Goal: Task Accomplishment & Management: Complete application form

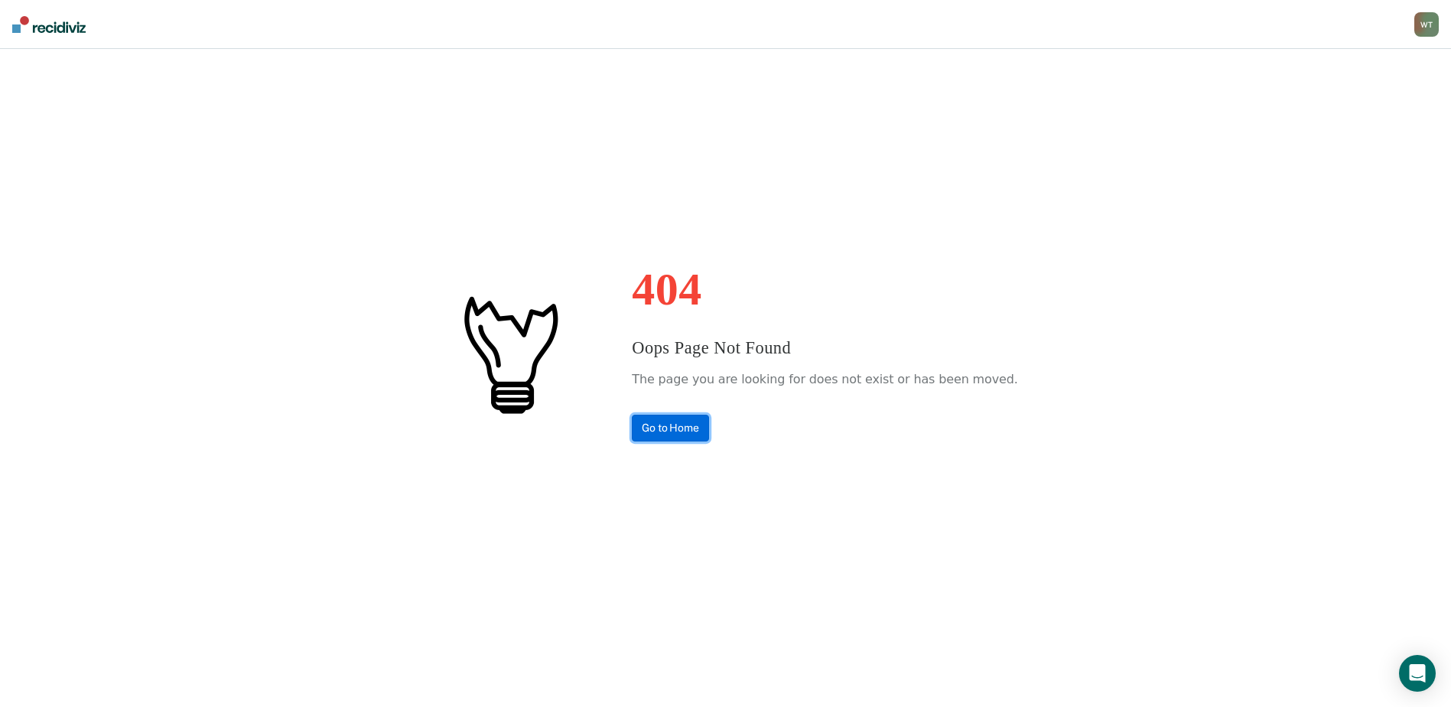
click at [699, 431] on link "Go to Home" at bounding box center [670, 427] width 77 height 27
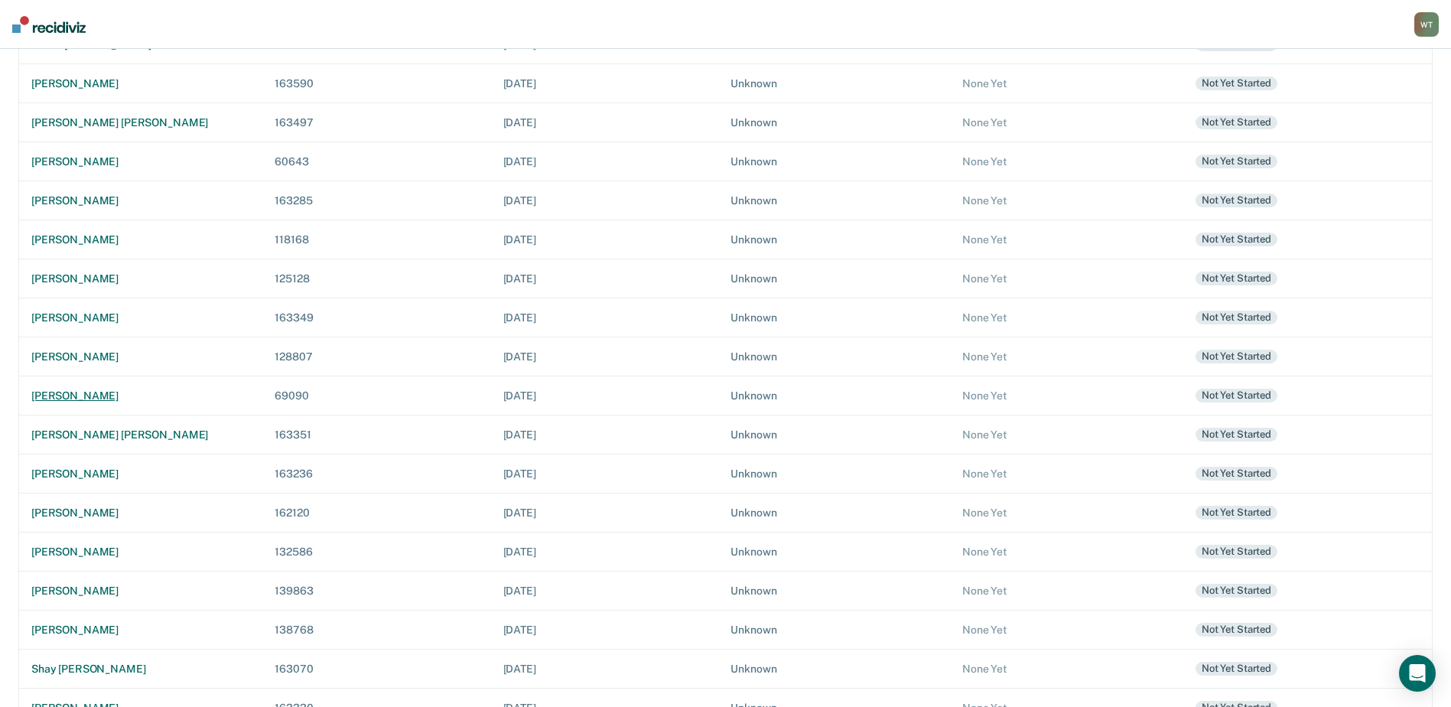
scroll to position [301, 0]
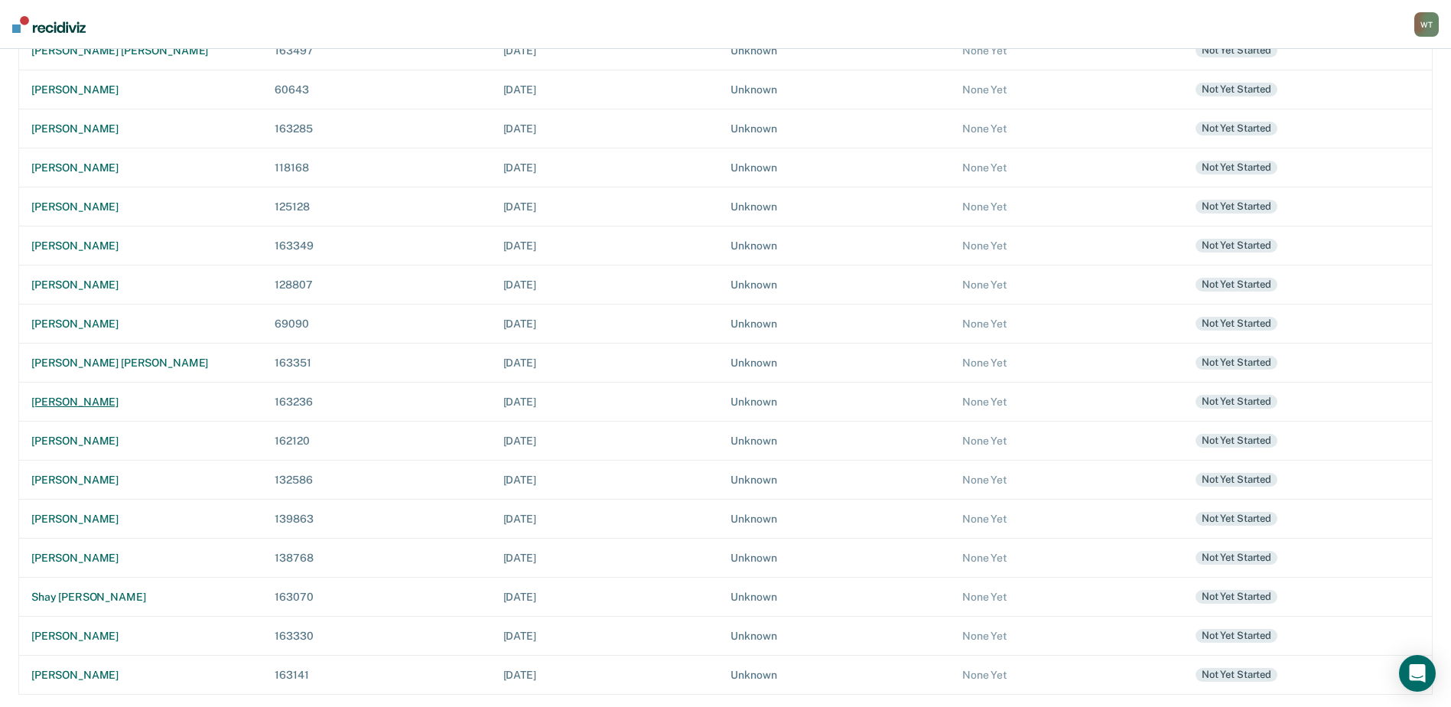
click at [96, 396] on div "[PERSON_NAME]" at bounding box center [140, 401] width 219 height 13
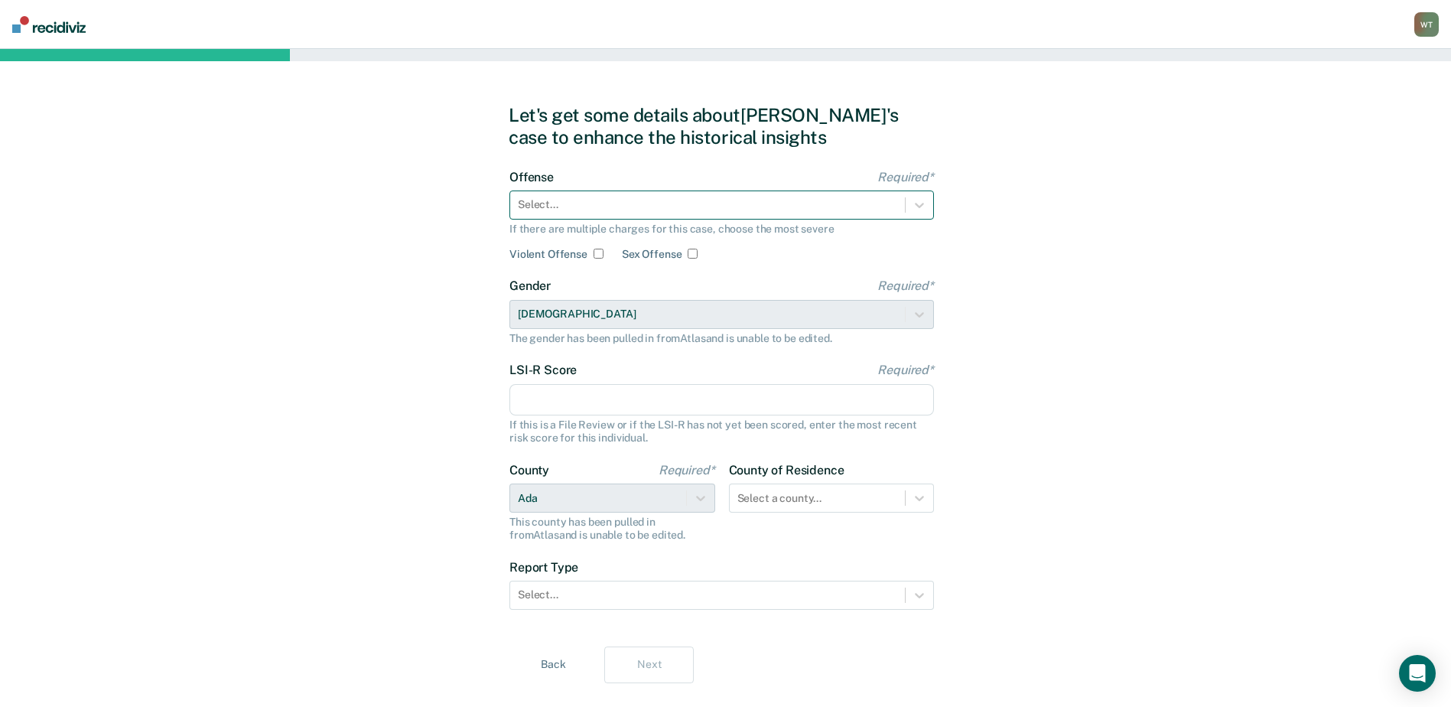
click at [542, 207] on div at bounding box center [707, 205] width 379 height 16
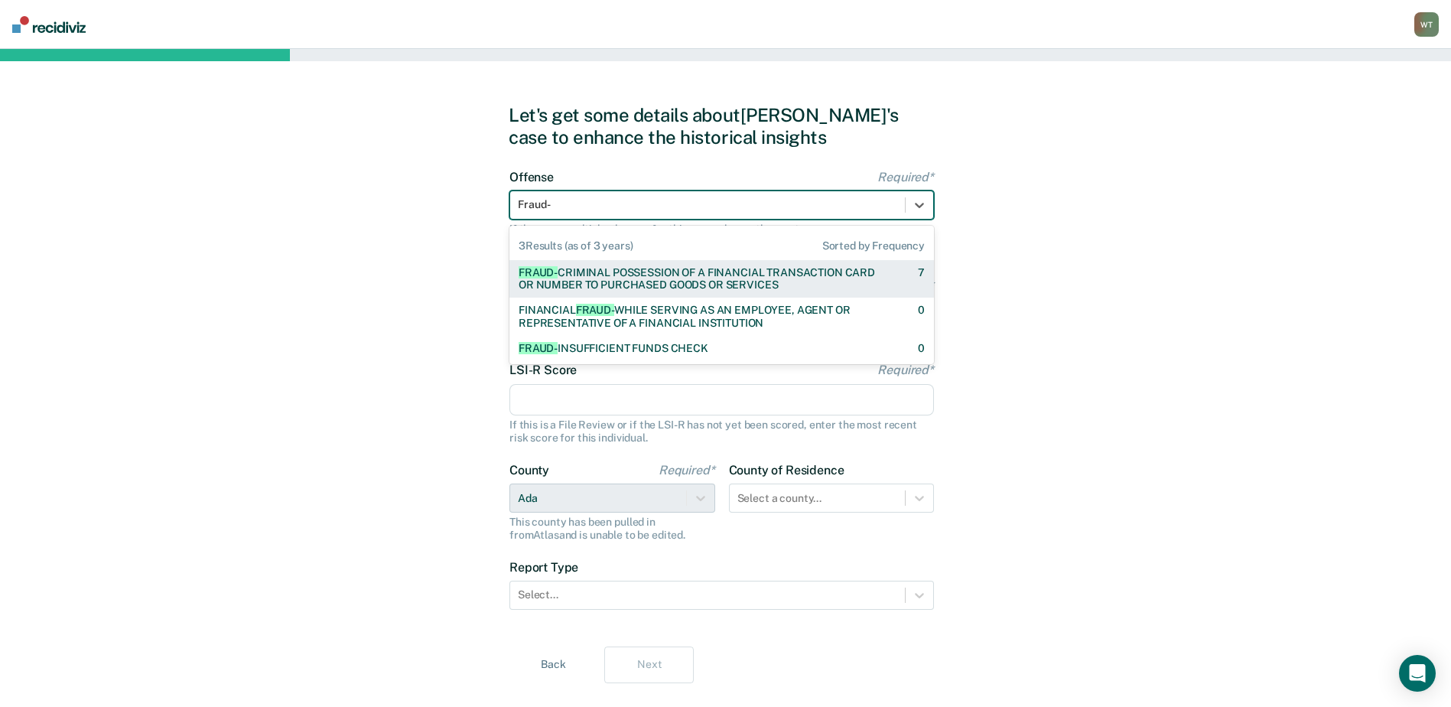
type input "Fraud-"
click at [1061, 254] on div "Let's get some details about [PERSON_NAME]'s case to enhance the historical ins…" at bounding box center [725, 393] width 1451 height 689
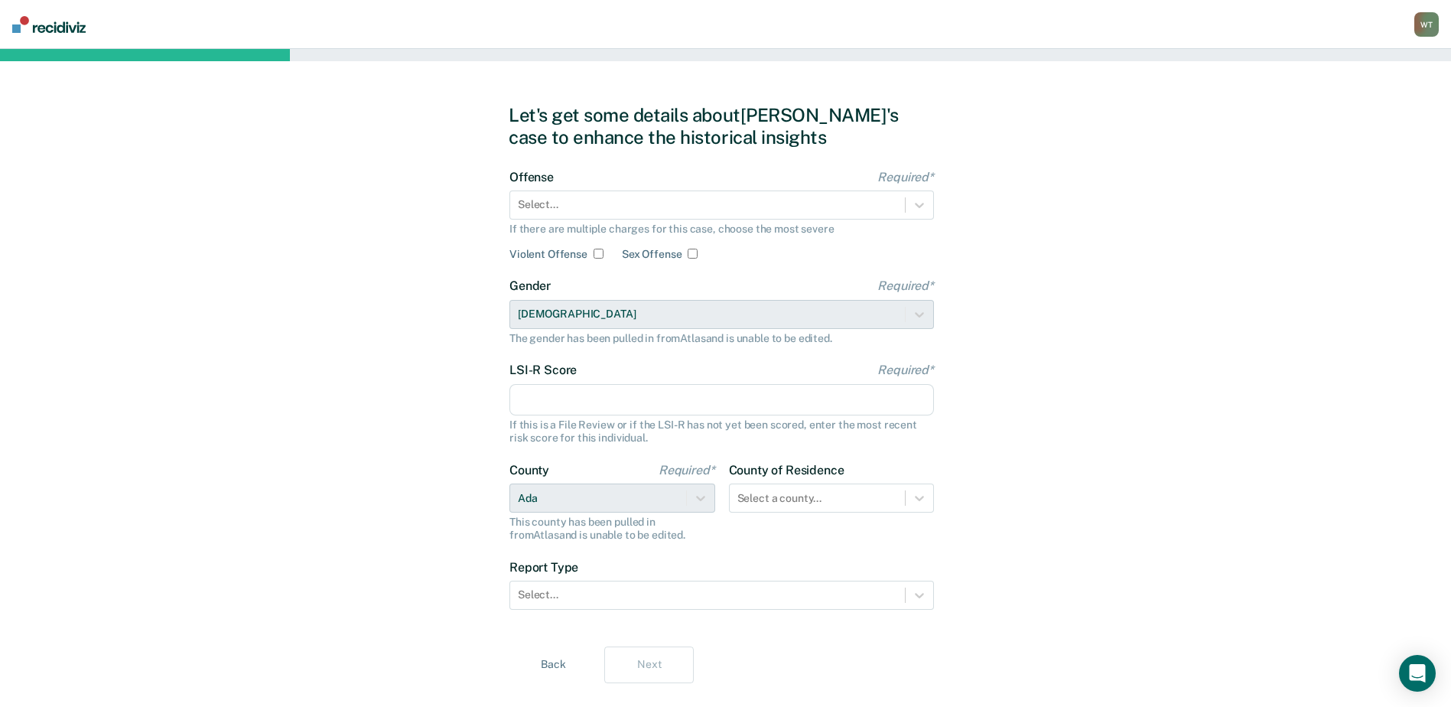
drag, startPoint x: 548, startPoint y: 398, endPoint x: 1221, endPoint y: 409, distance: 673.8
click at [564, 398] on input "LSI-R Score Required*" at bounding box center [721, 400] width 424 height 32
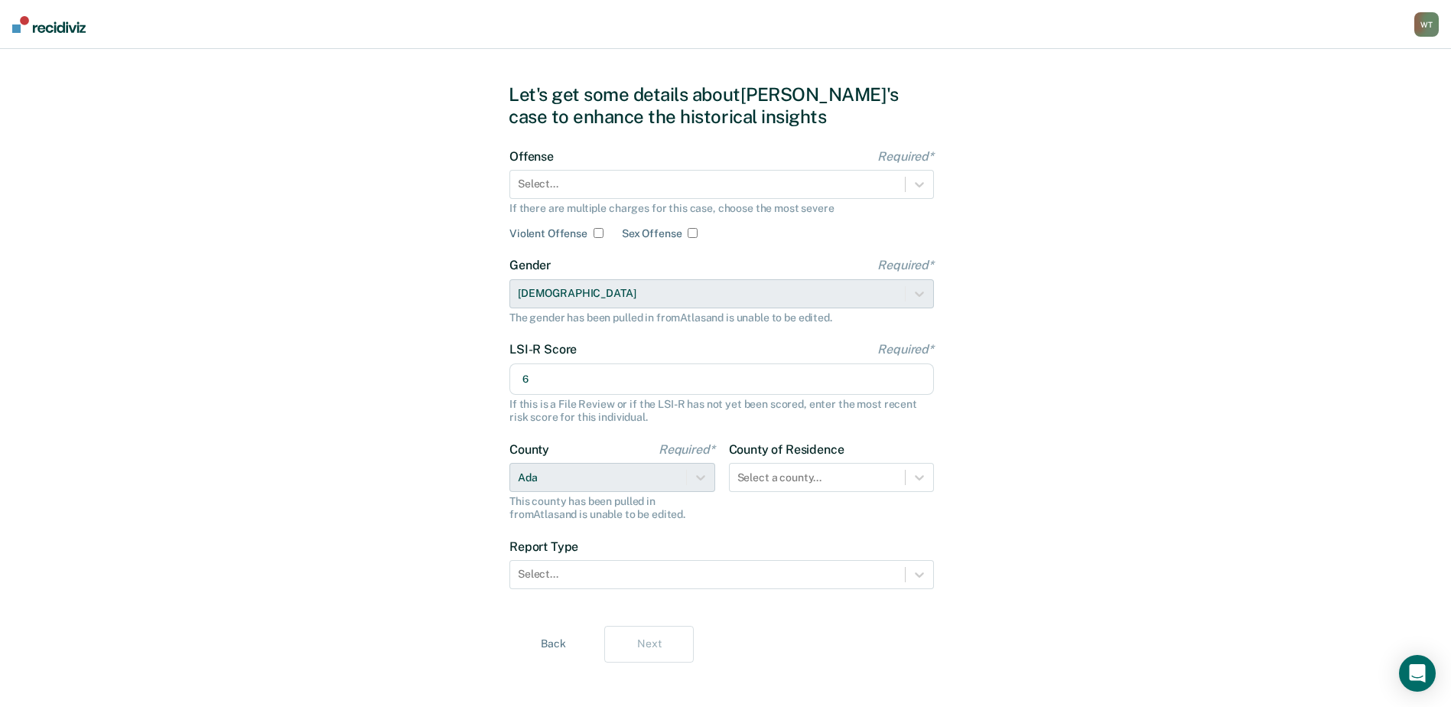
scroll to position [31, 0]
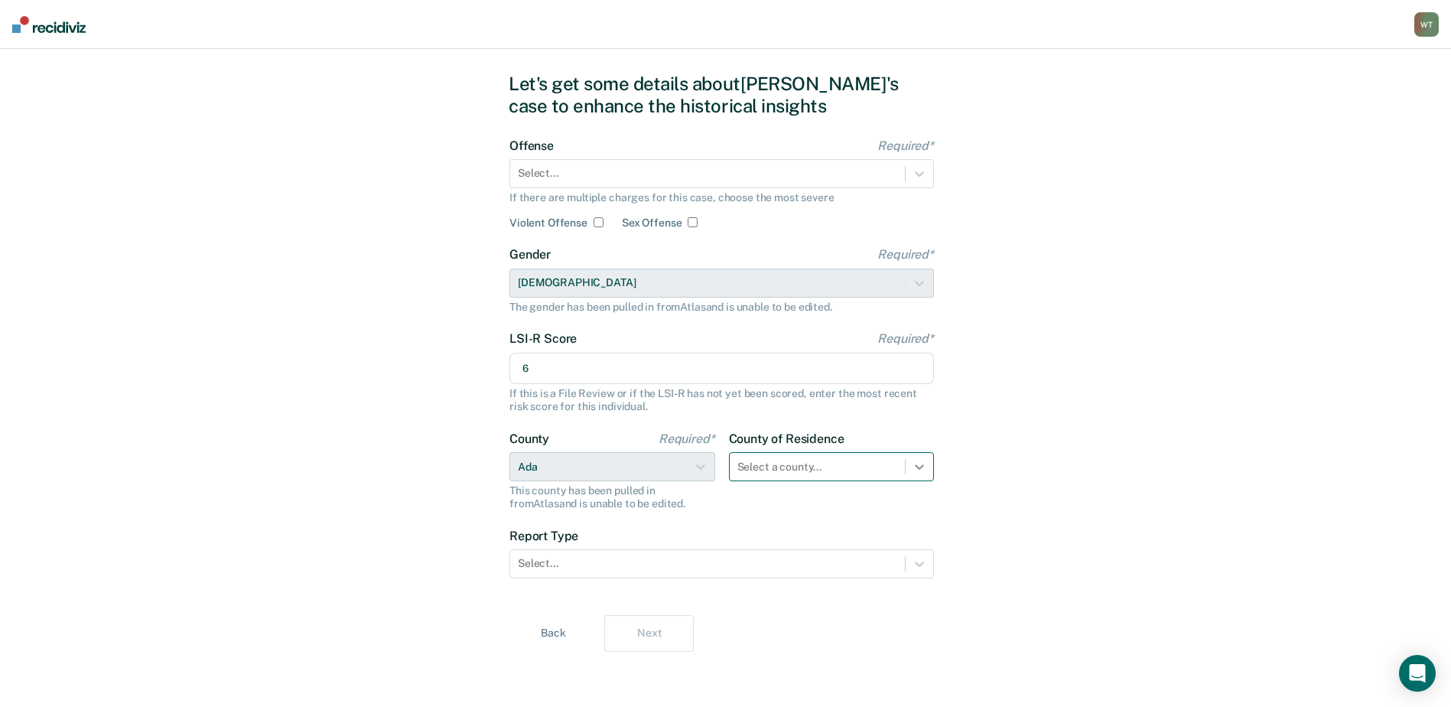
type input "6"
click at [917, 463] on icon at bounding box center [919, 466] width 15 height 15
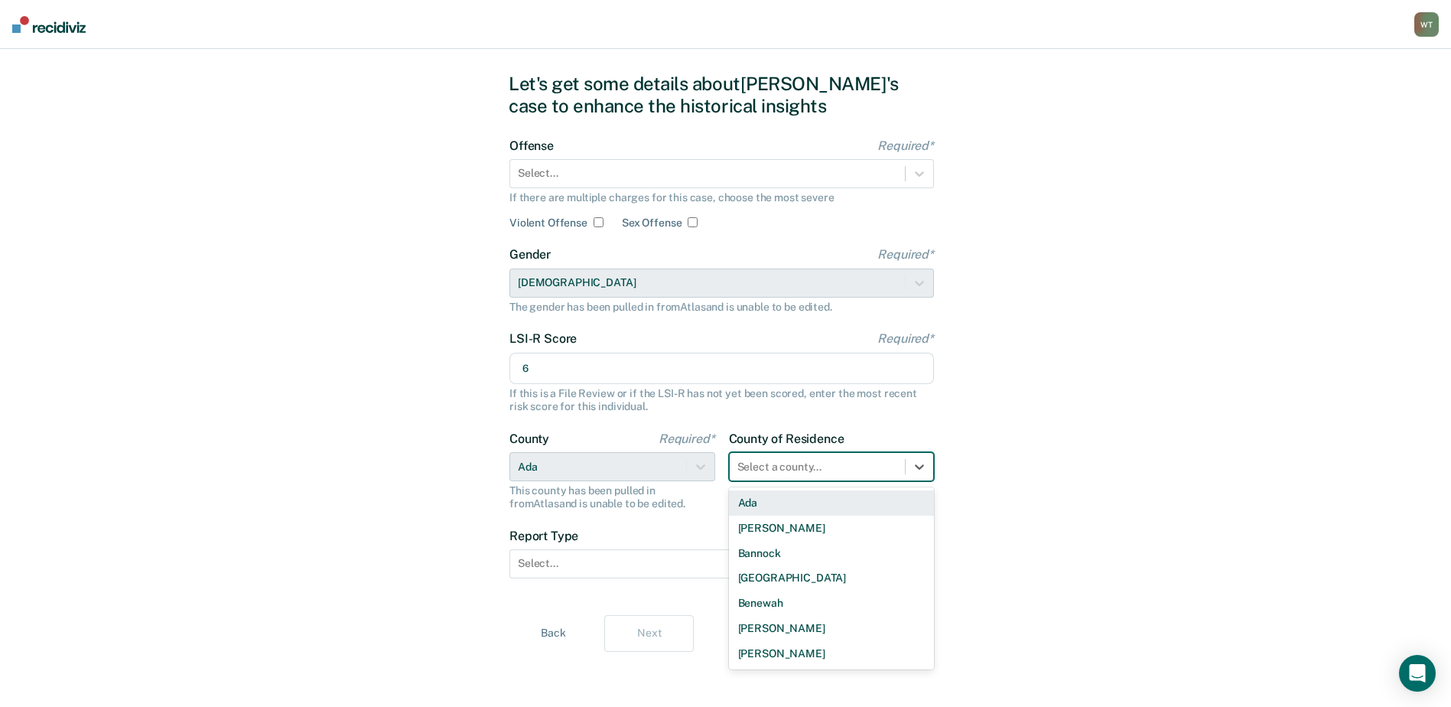
click at [749, 499] on div "Ada" at bounding box center [832, 502] width 206 height 25
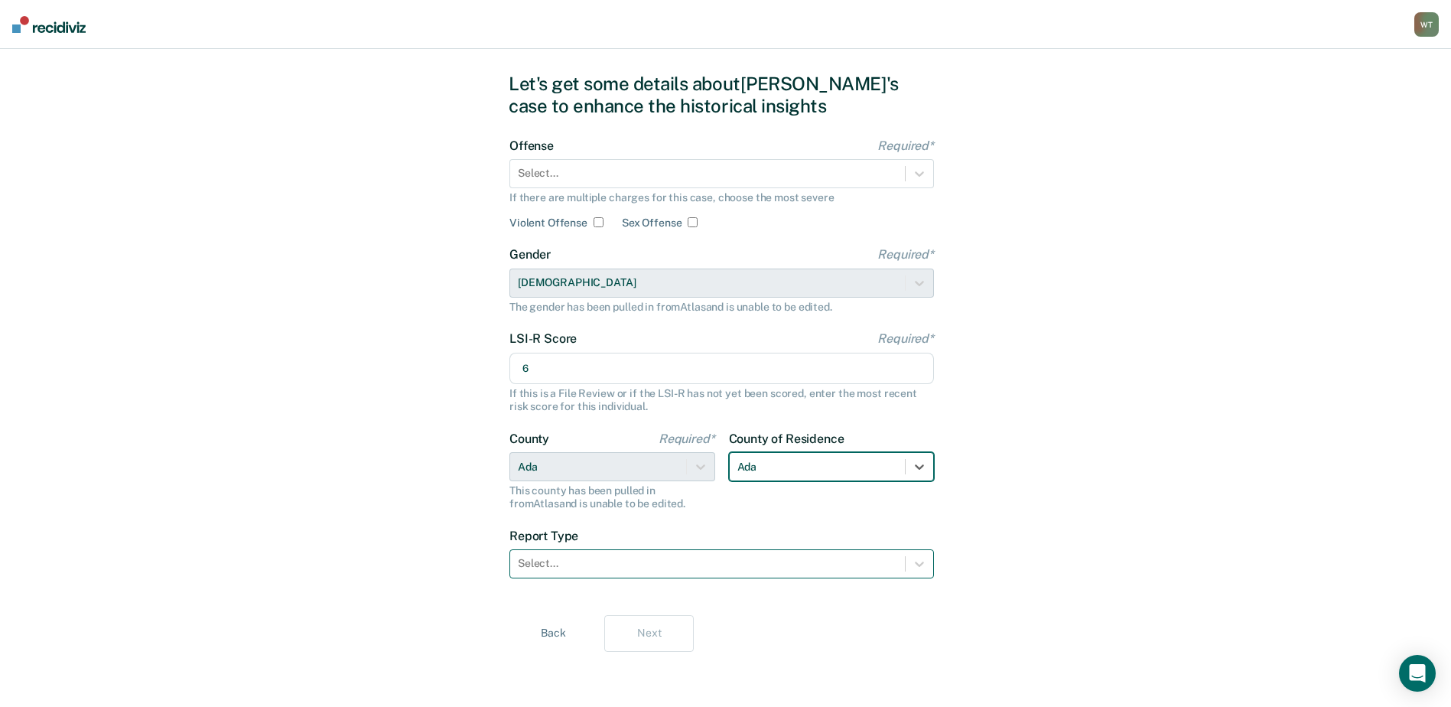
click at [606, 567] on div at bounding box center [707, 563] width 379 height 16
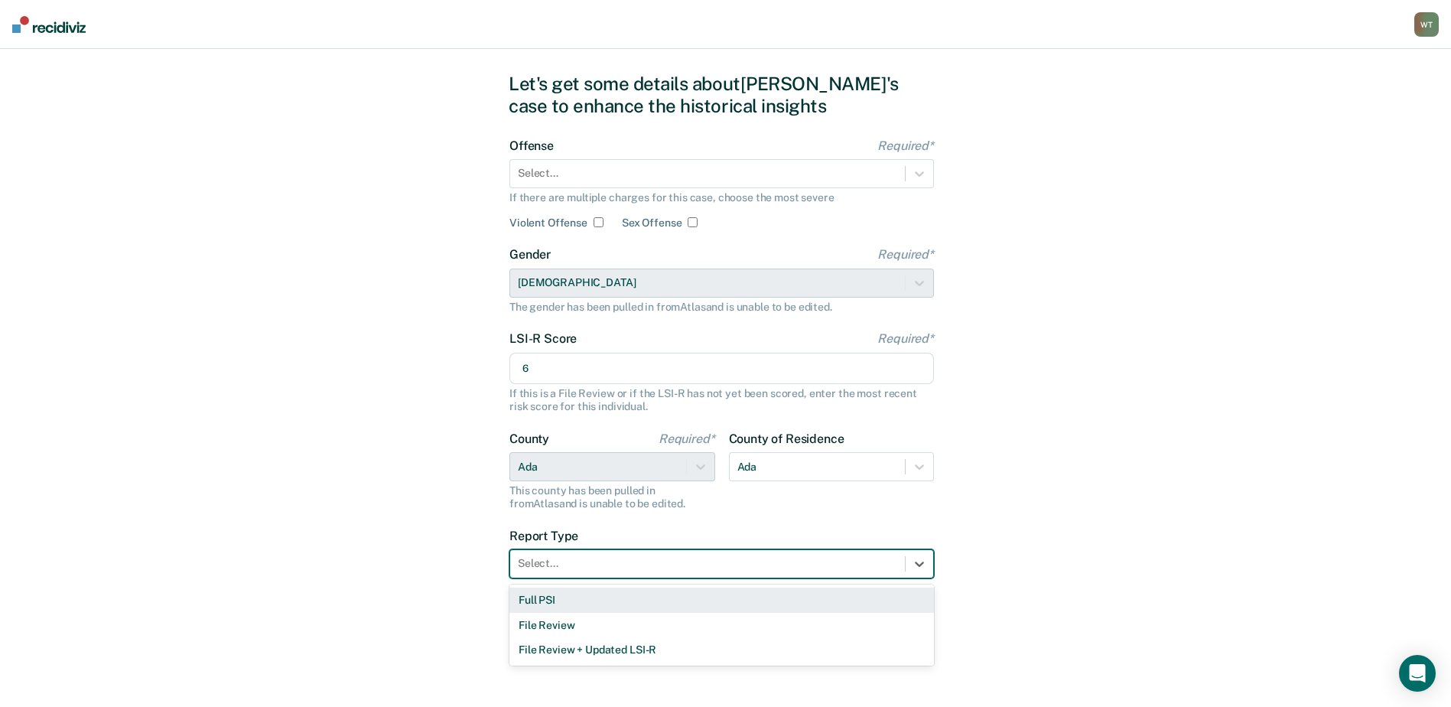
click at [544, 596] on div "Full PSI" at bounding box center [721, 599] width 424 height 25
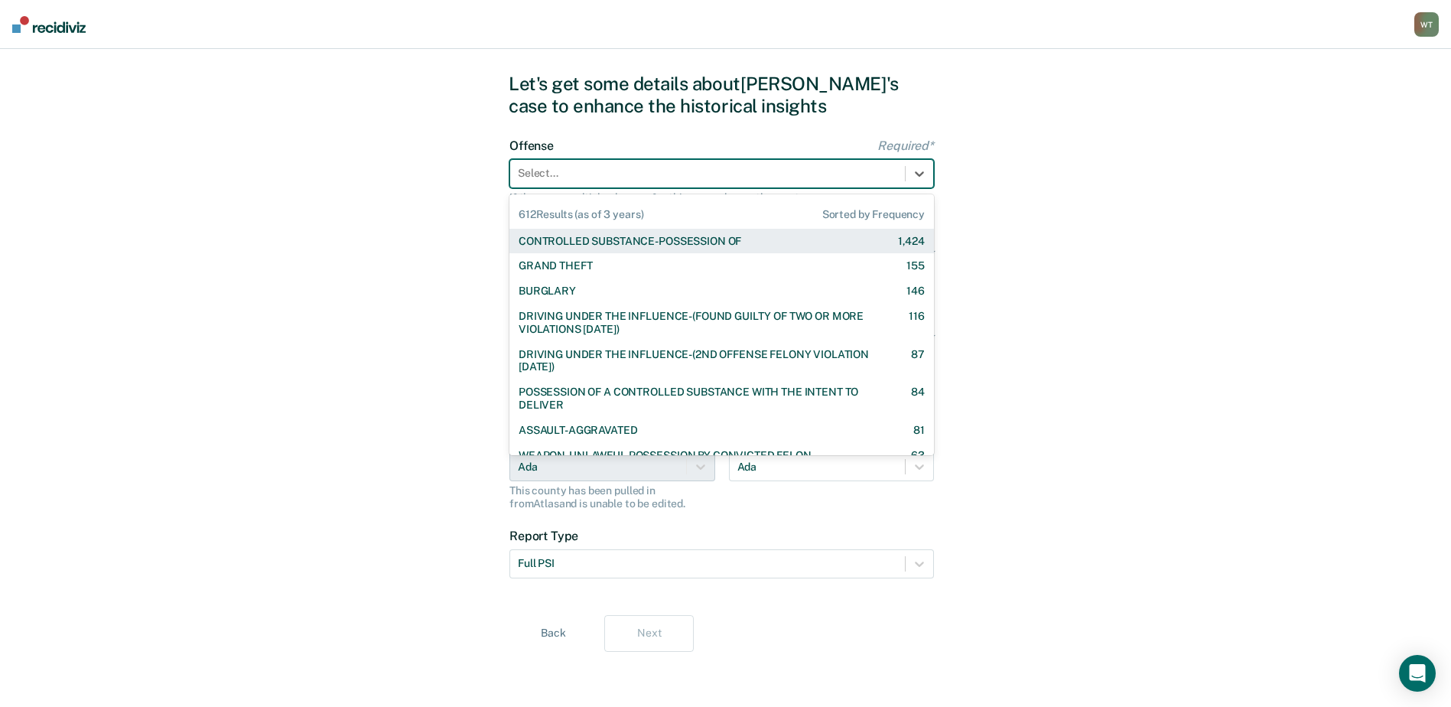
click at [548, 178] on div at bounding box center [707, 173] width 379 height 16
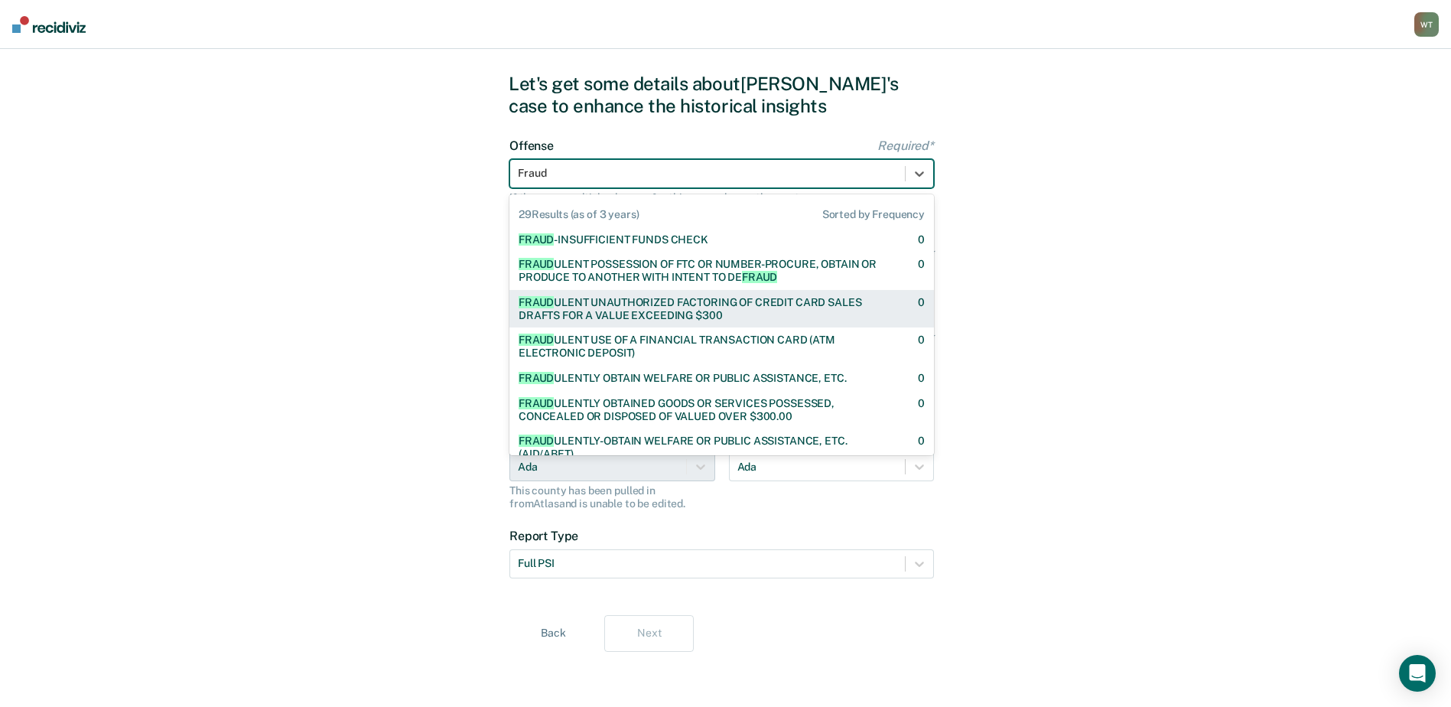
scroll to position [442, 0]
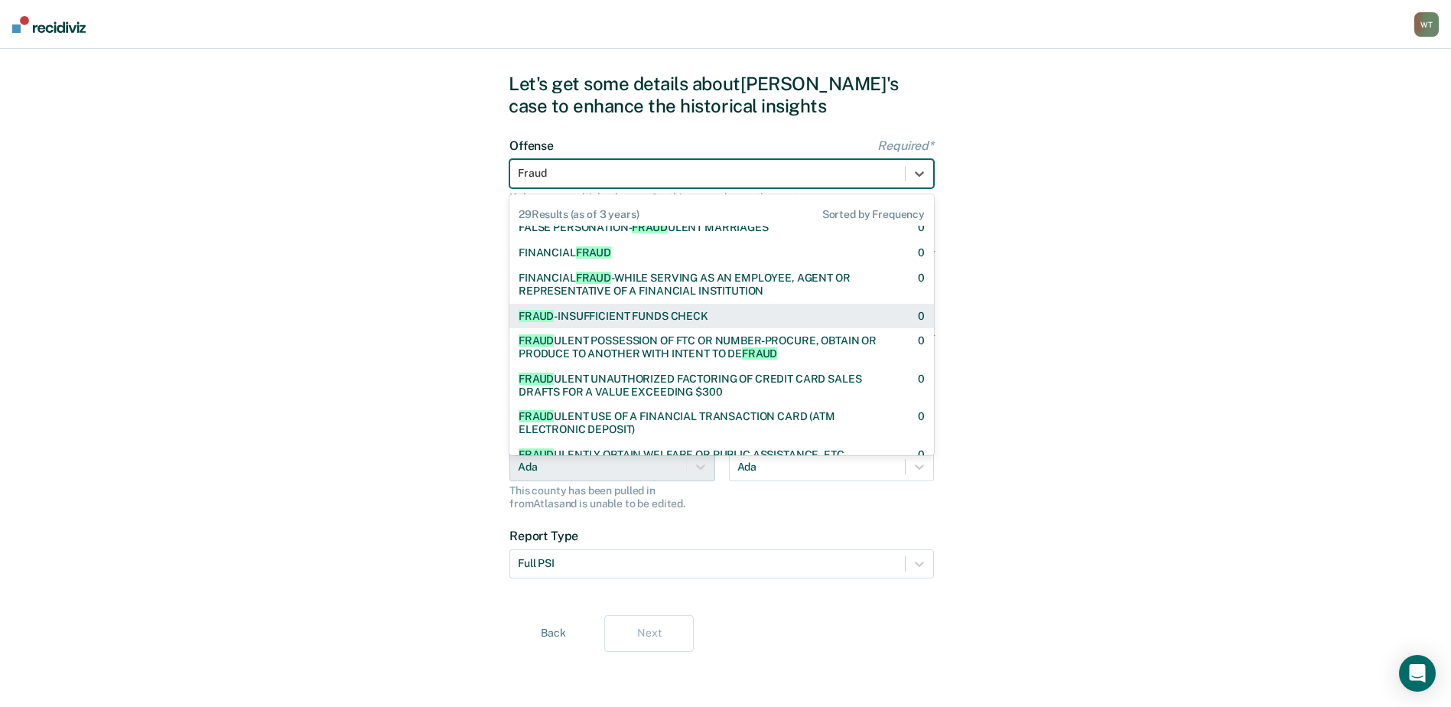
type input "Fraud"
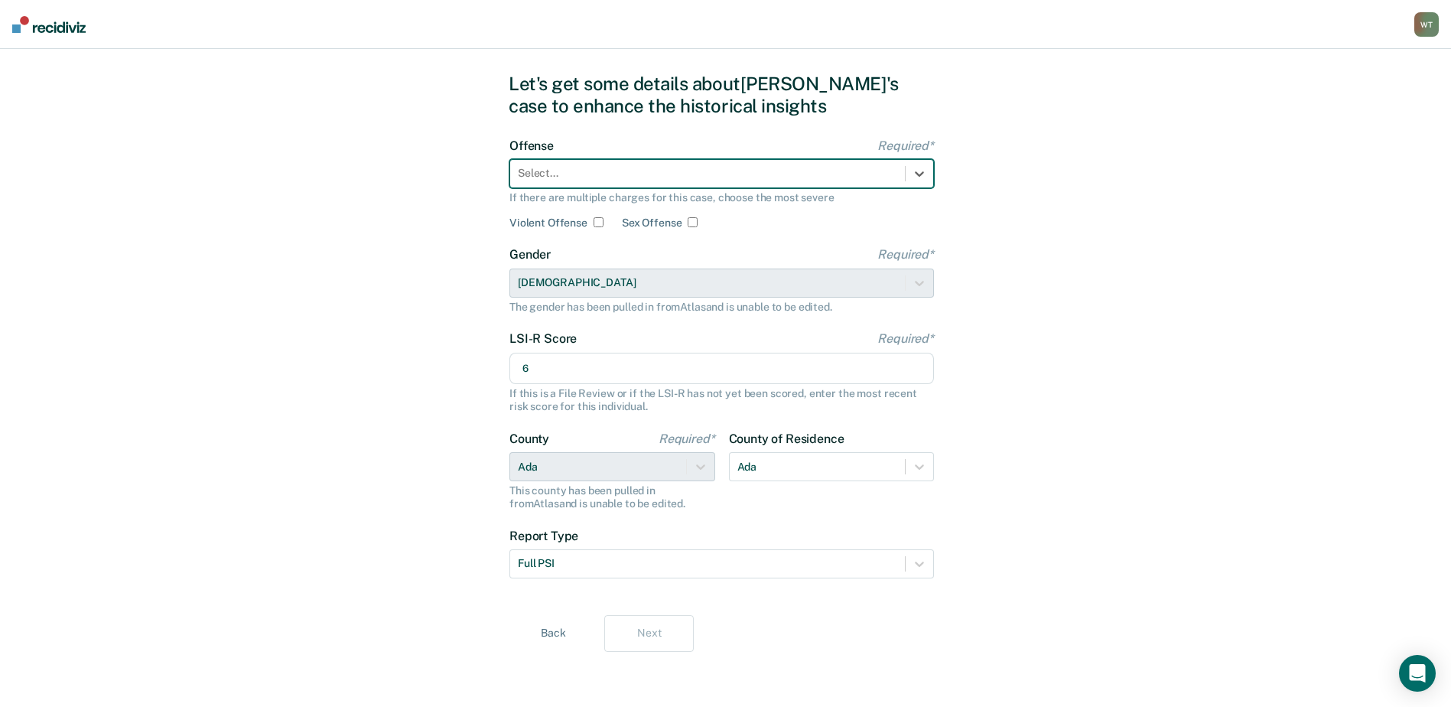
click at [538, 174] on div at bounding box center [707, 173] width 379 height 16
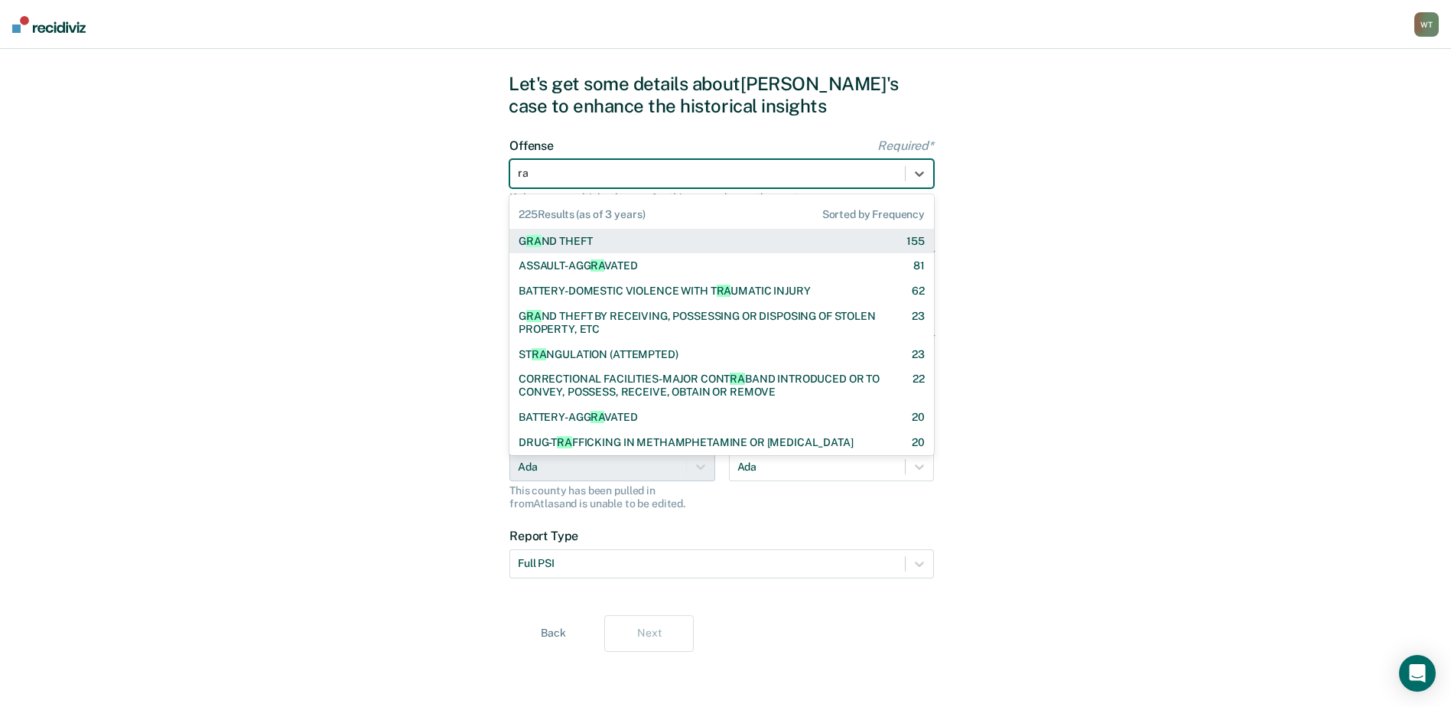
type input "r"
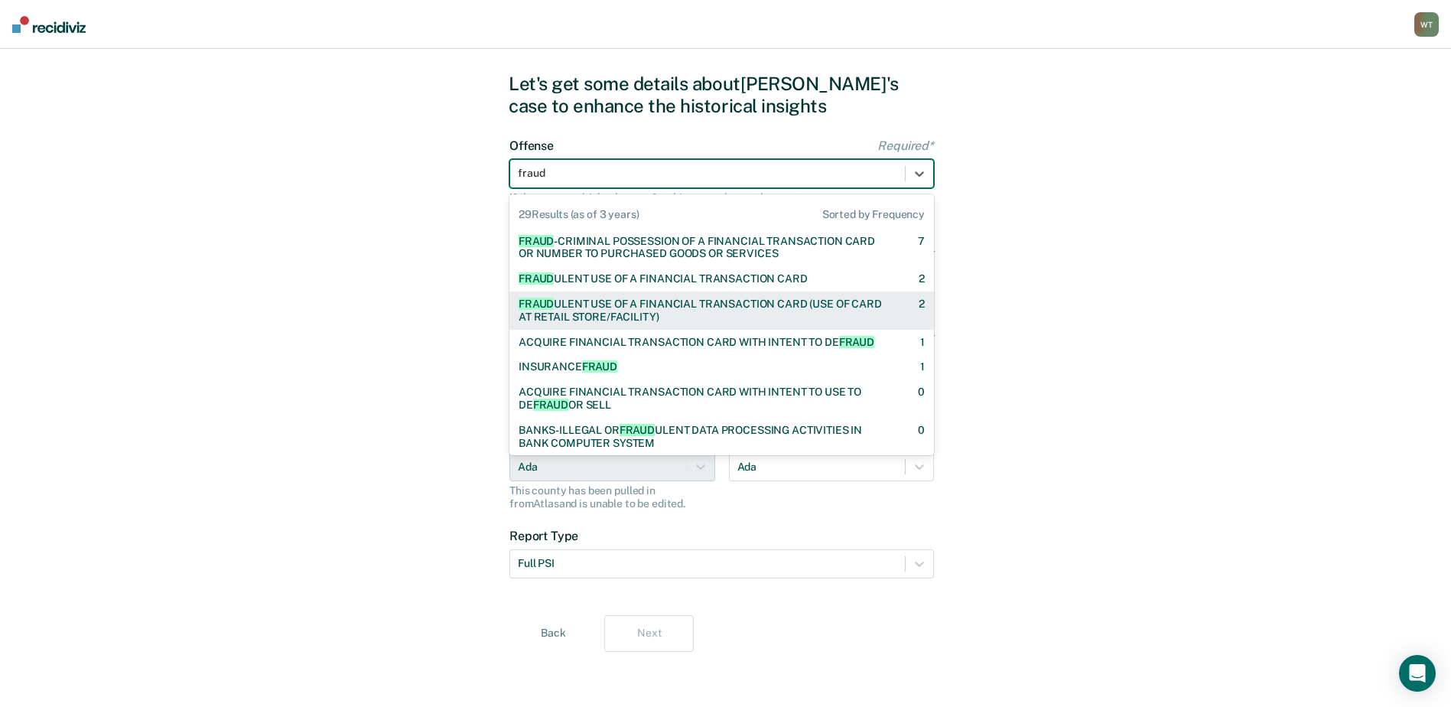
type input "fraud"
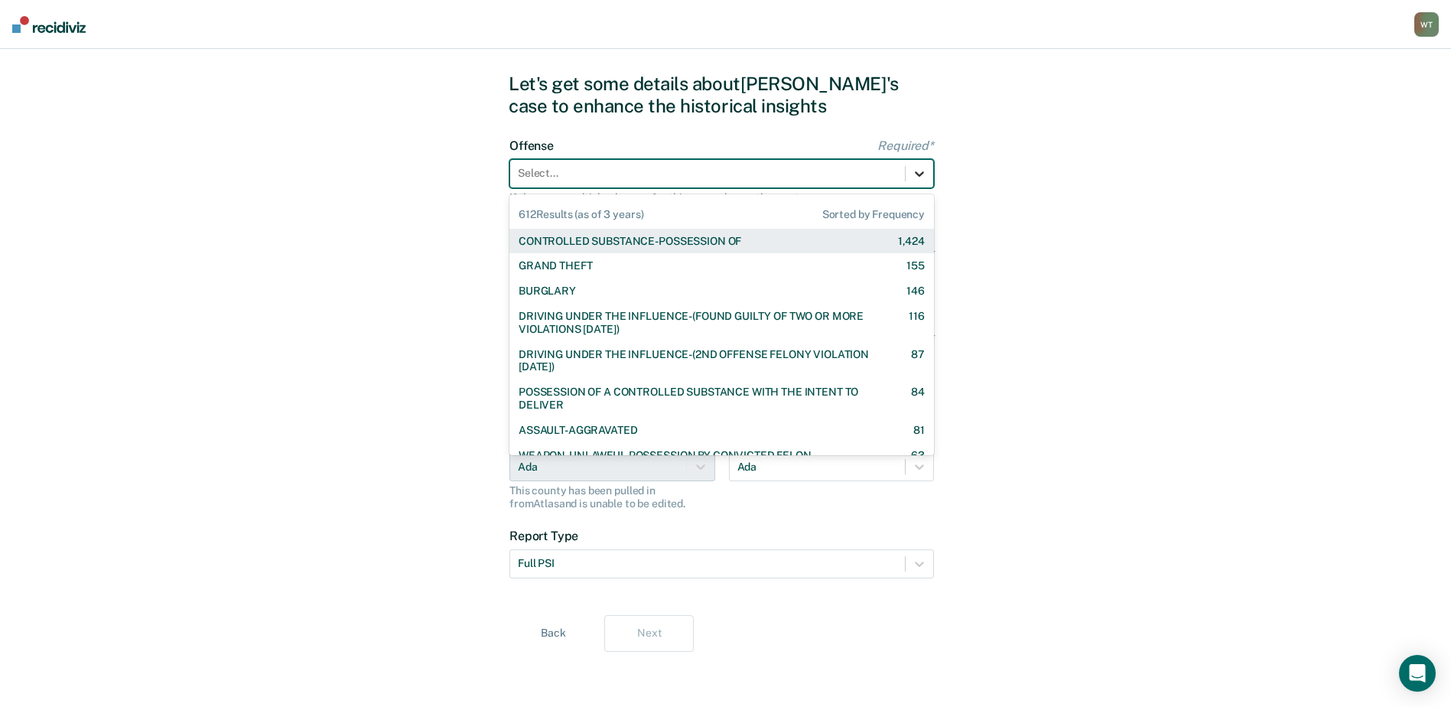
click at [921, 171] on icon at bounding box center [919, 173] width 15 height 15
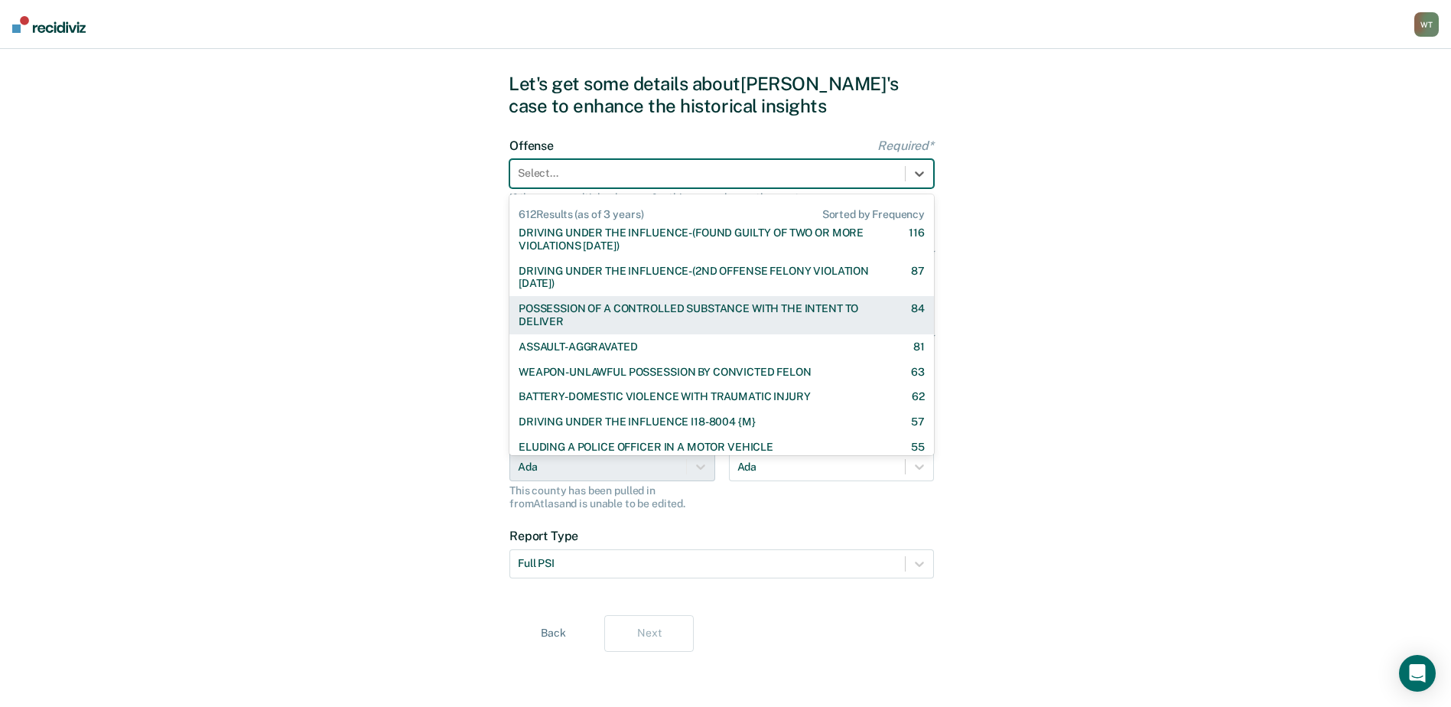
scroll to position [382, 0]
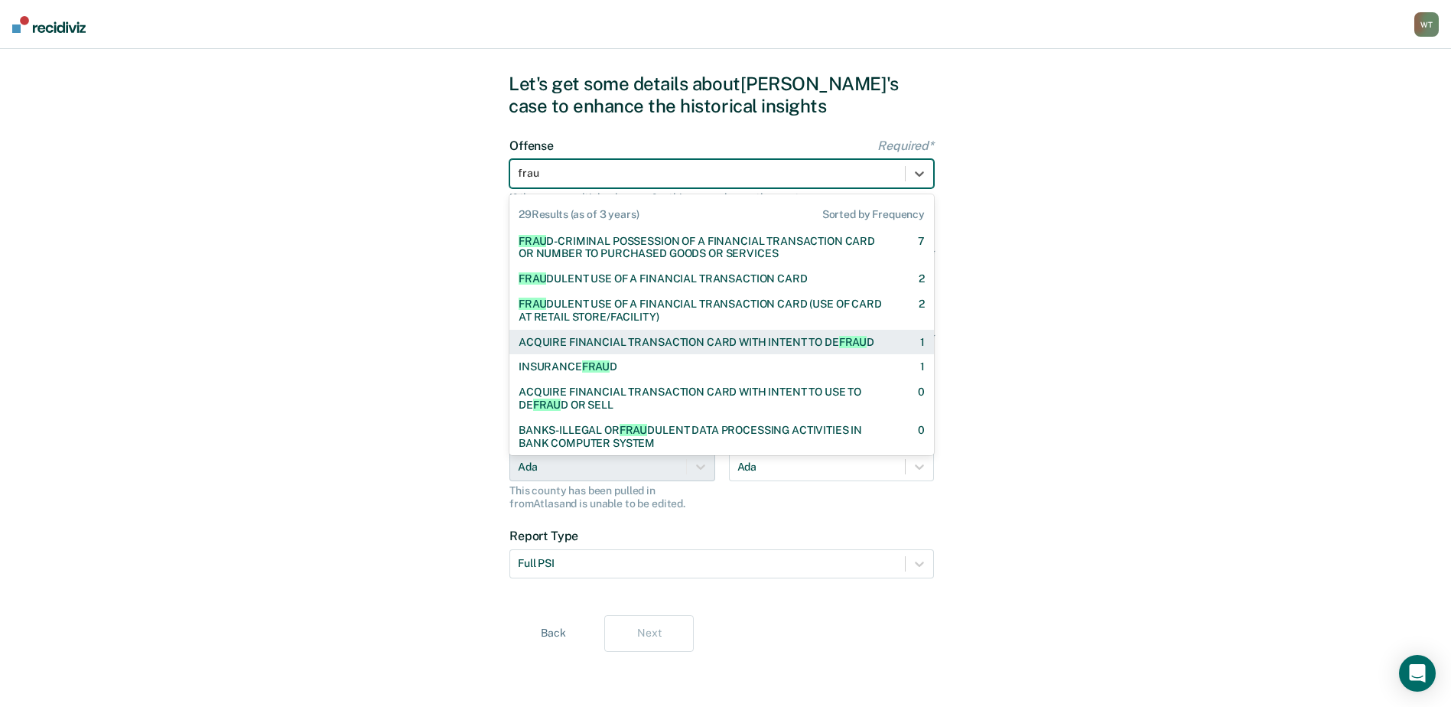
type input "fraud"
click at [610, 363] on span "FRAUD" at bounding box center [599, 366] width 35 height 12
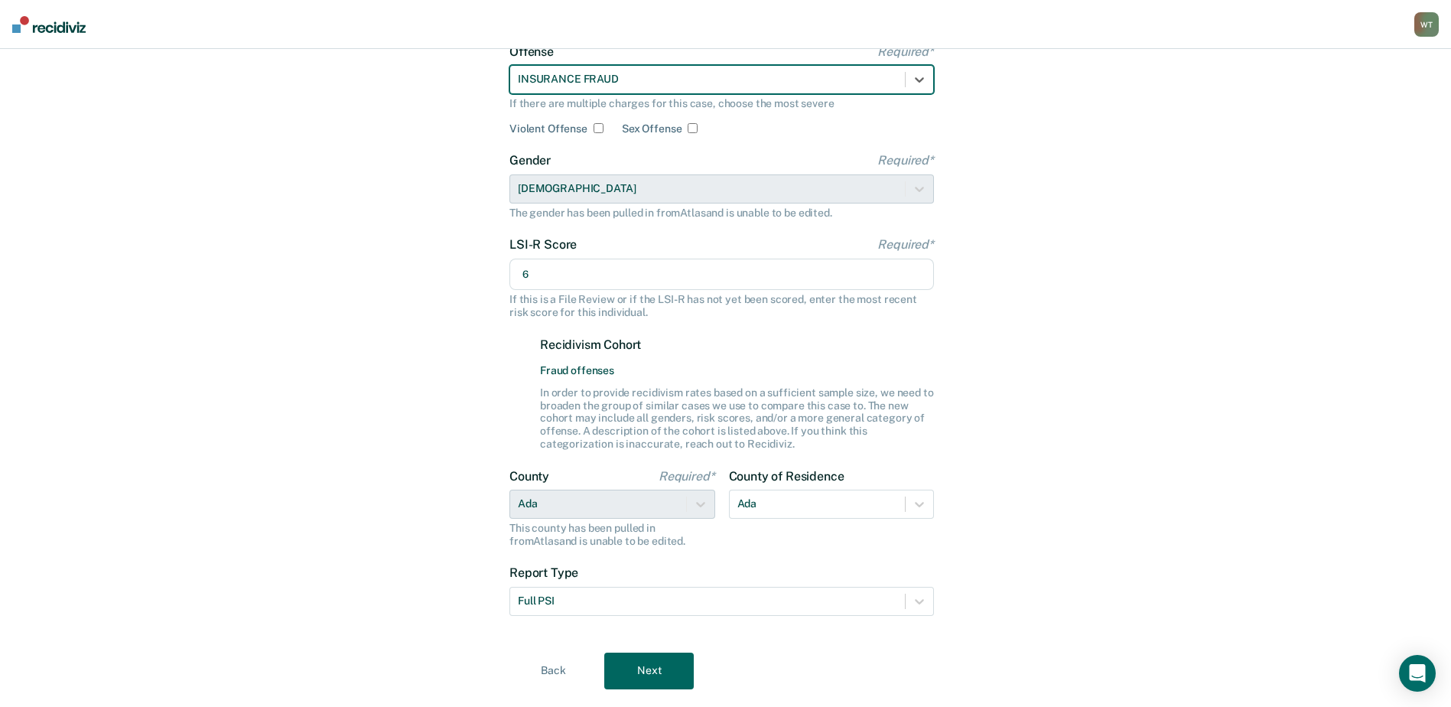
scroll to position [163, 0]
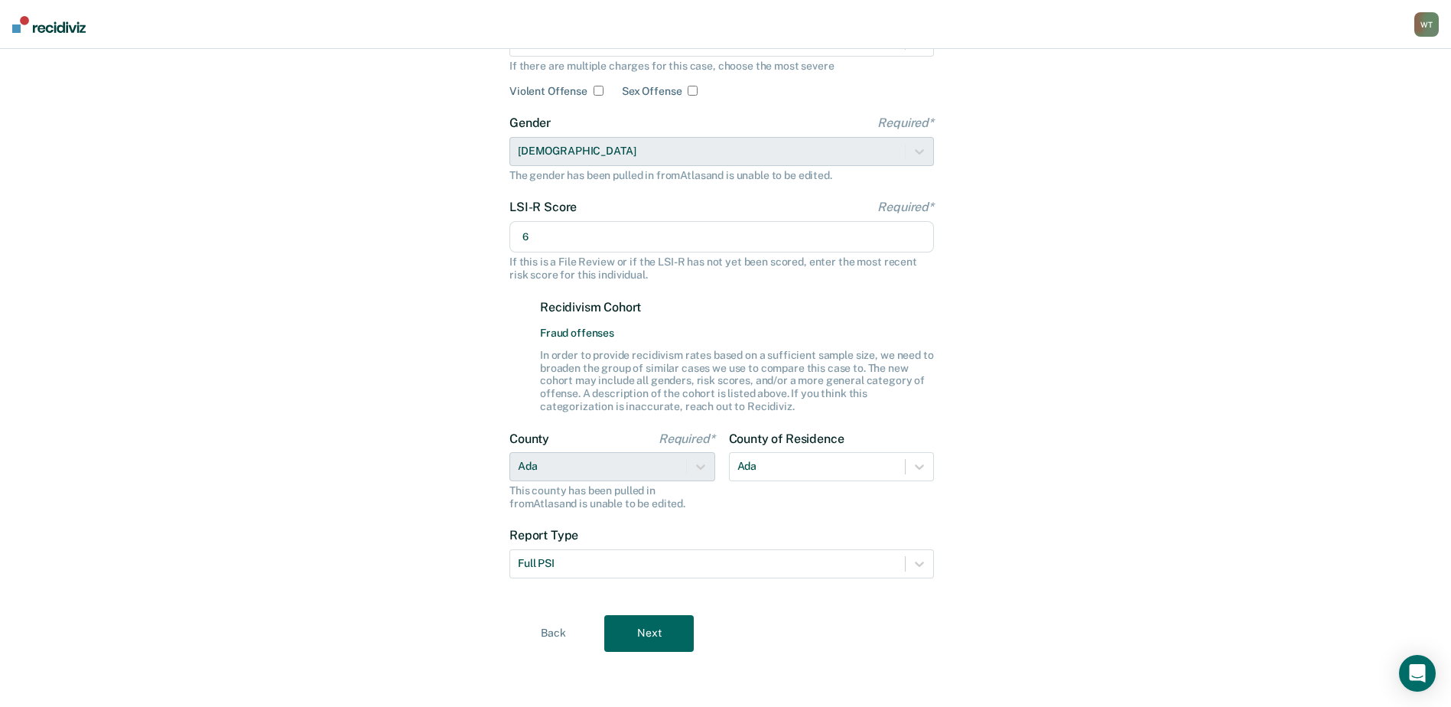
click at [634, 628] on button "Next" at bounding box center [648, 633] width 89 height 37
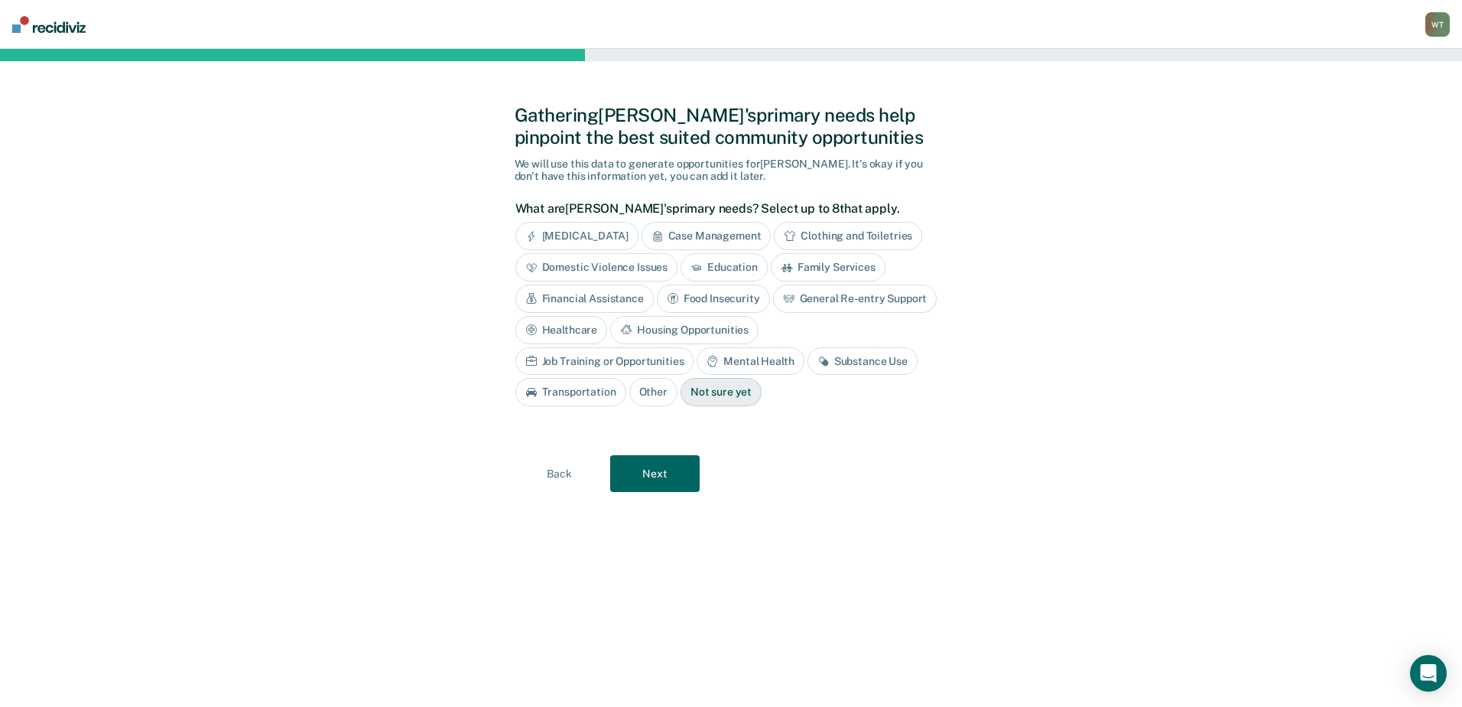
click at [681, 394] on div "Not sure yet" at bounding box center [721, 392] width 81 height 28
click at [644, 457] on button "Next" at bounding box center [654, 473] width 89 height 37
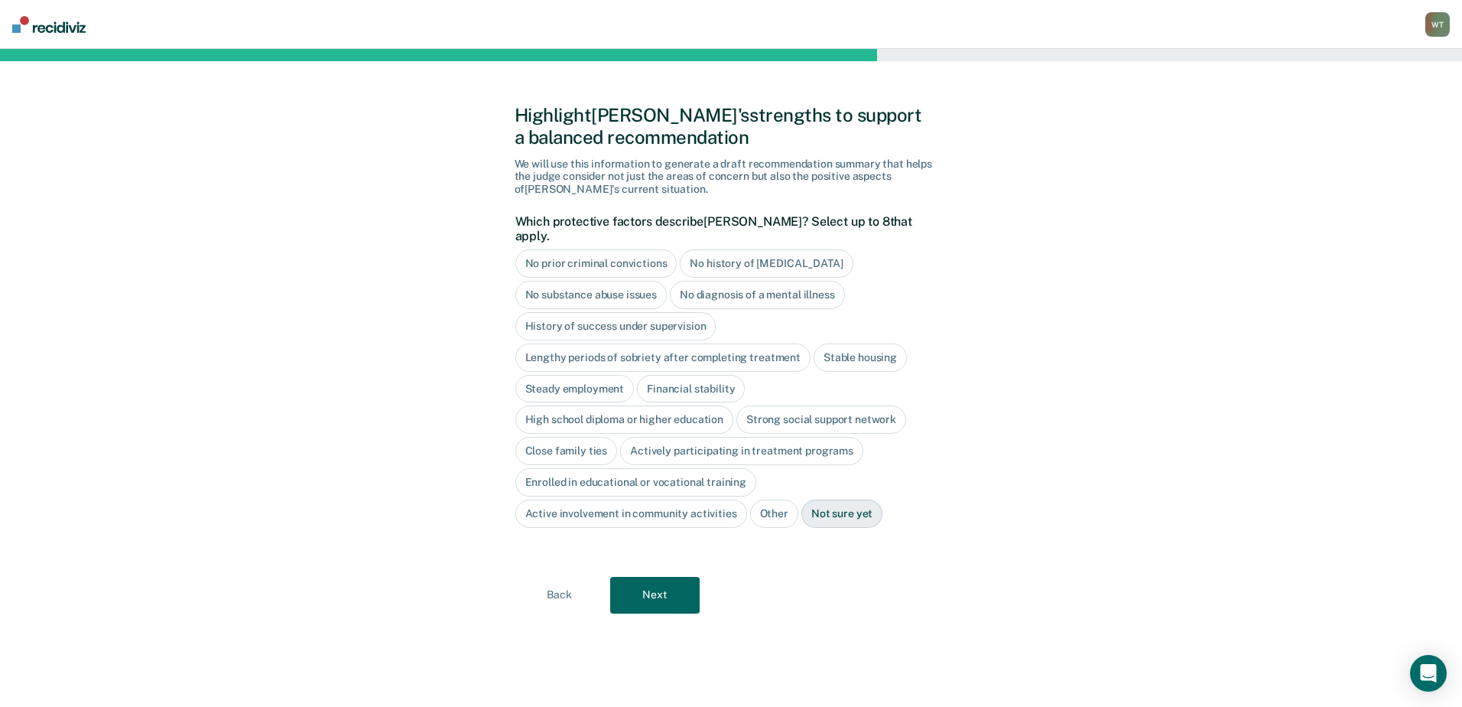
click at [613, 249] on div "No prior criminal convictions" at bounding box center [596, 263] width 162 height 28
click at [756, 249] on div "No history of [MEDICAL_DATA]" at bounding box center [783, 263] width 173 height 28
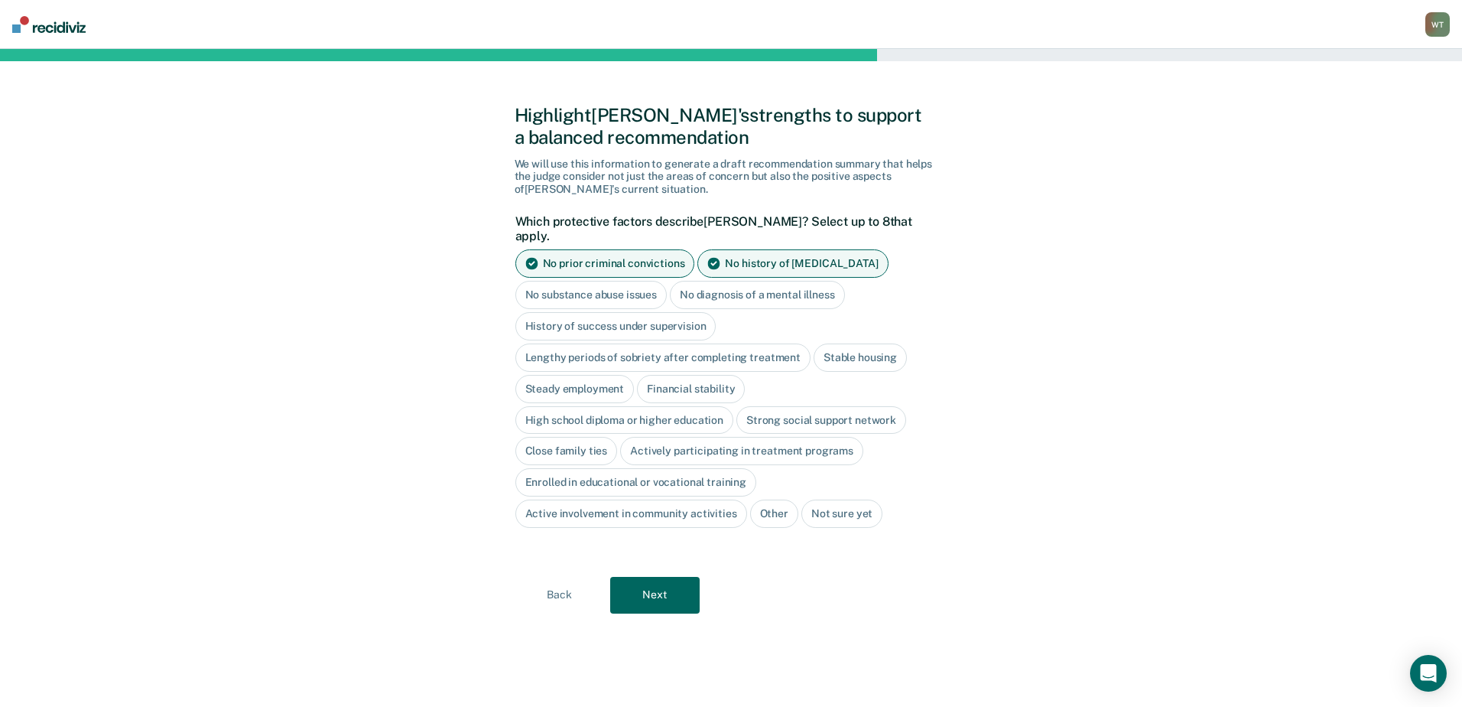
click at [569, 375] on div "Steady employment" at bounding box center [574, 389] width 119 height 28
click at [695, 375] on div "Financial stability" at bounding box center [709, 389] width 108 height 28
click at [672, 406] on div "High school diploma or higher education" at bounding box center [624, 420] width 219 height 28
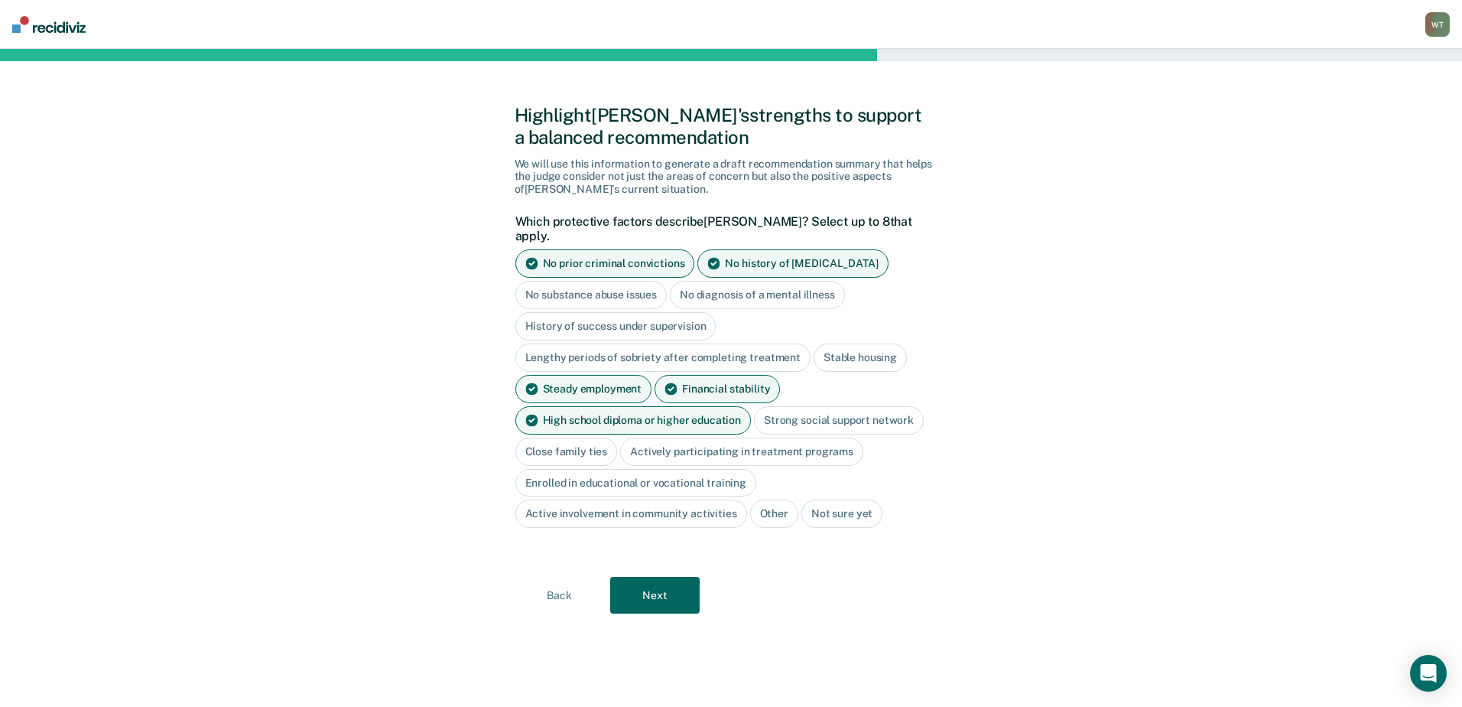
click at [837, 406] on div "Strong social support network" at bounding box center [839, 420] width 170 height 28
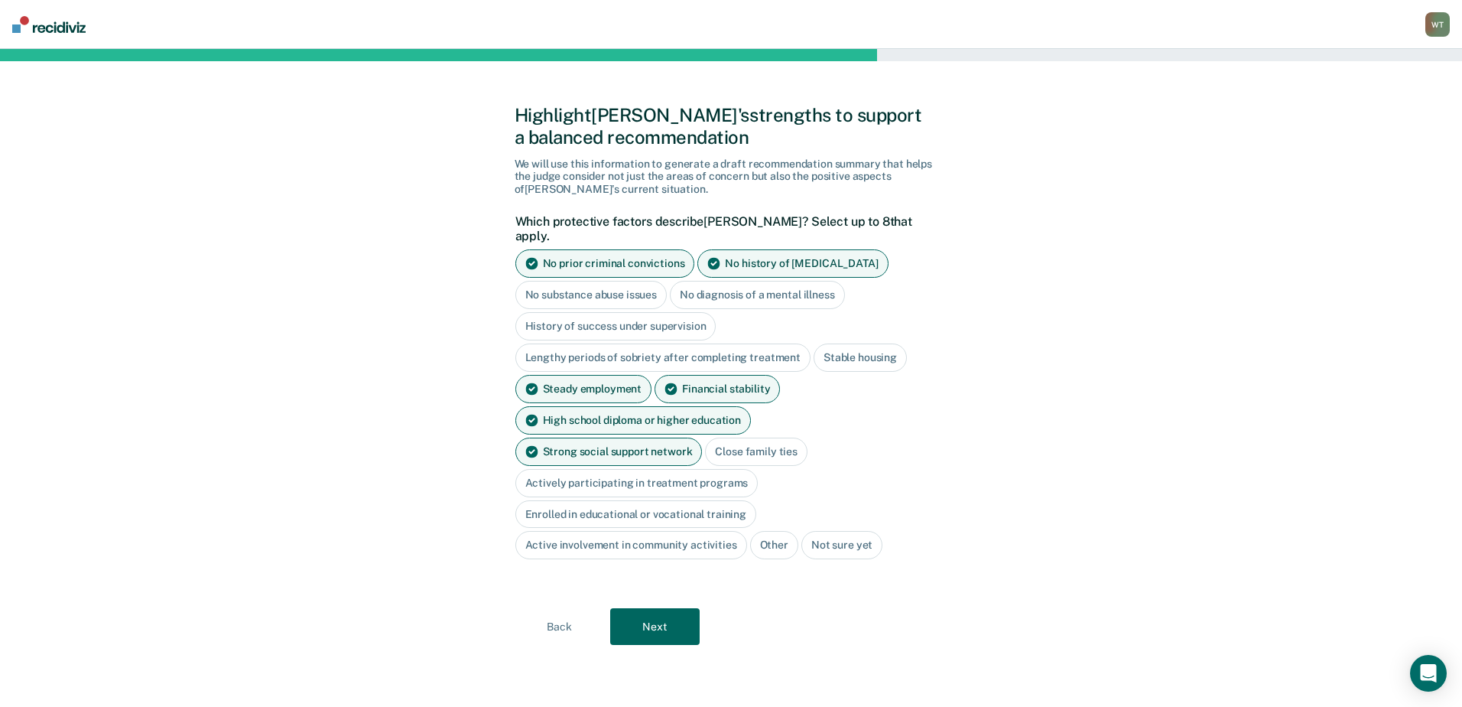
click at [705, 437] on div "Close family ties" at bounding box center [756, 451] width 102 height 28
click at [671, 608] on button "Next" at bounding box center [654, 626] width 89 height 37
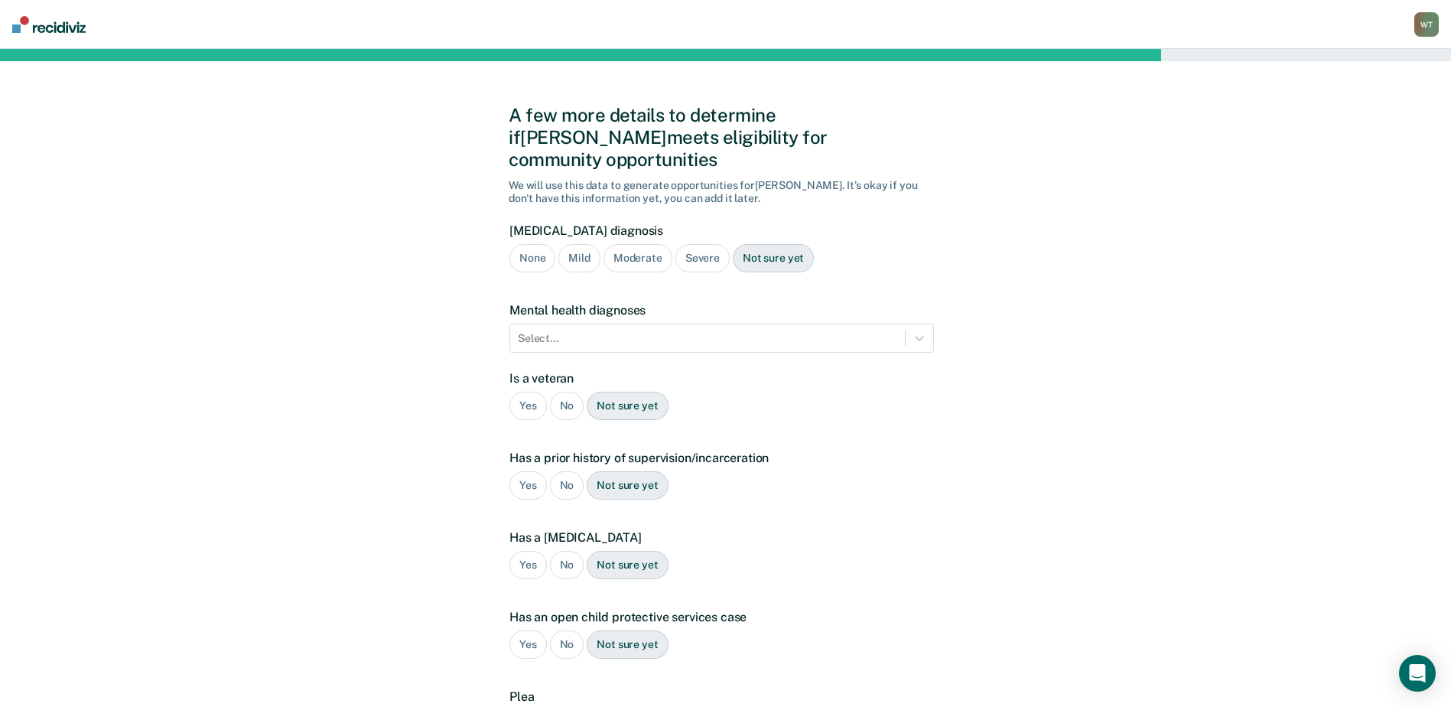
click at [524, 244] on div "None" at bounding box center [532, 258] width 46 height 28
click at [913, 330] on icon at bounding box center [919, 337] width 15 height 15
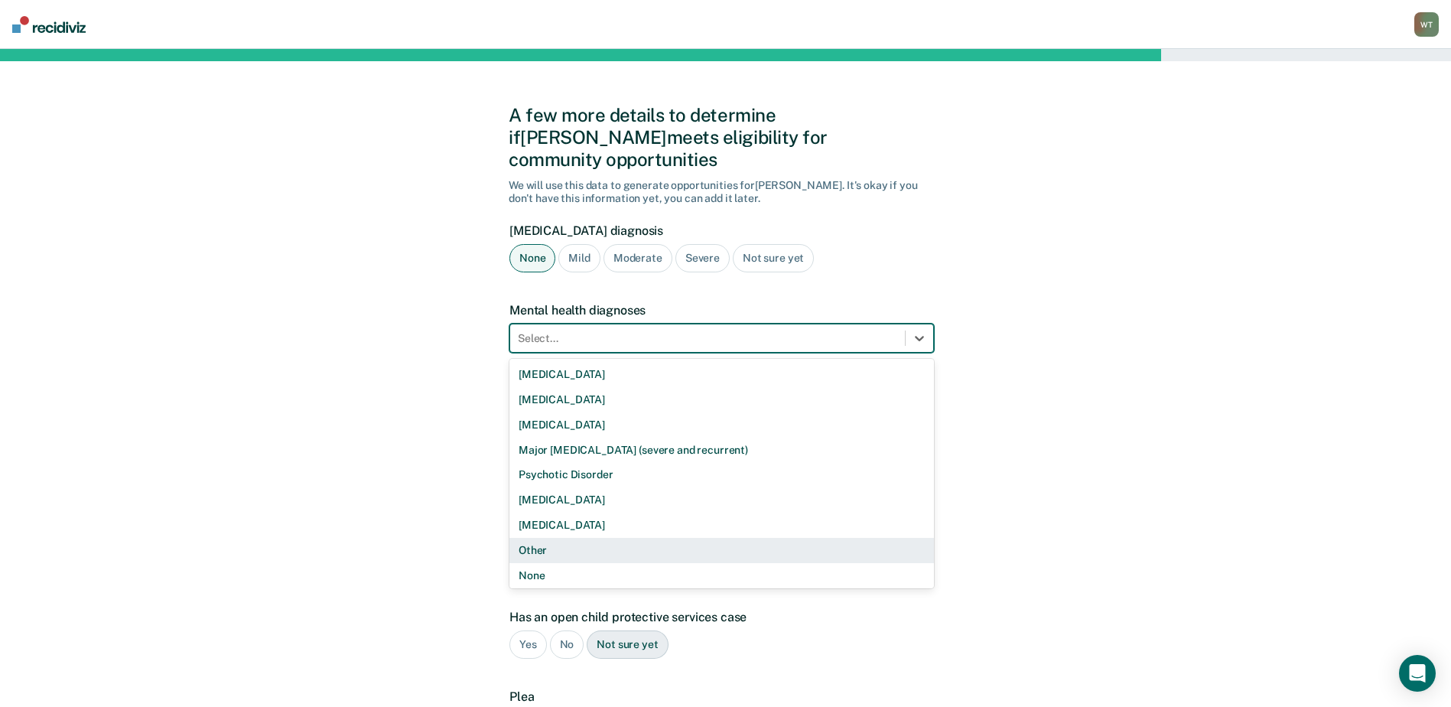
click at [548, 538] on div "Other" at bounding box center [721, 550] width 424 height 25
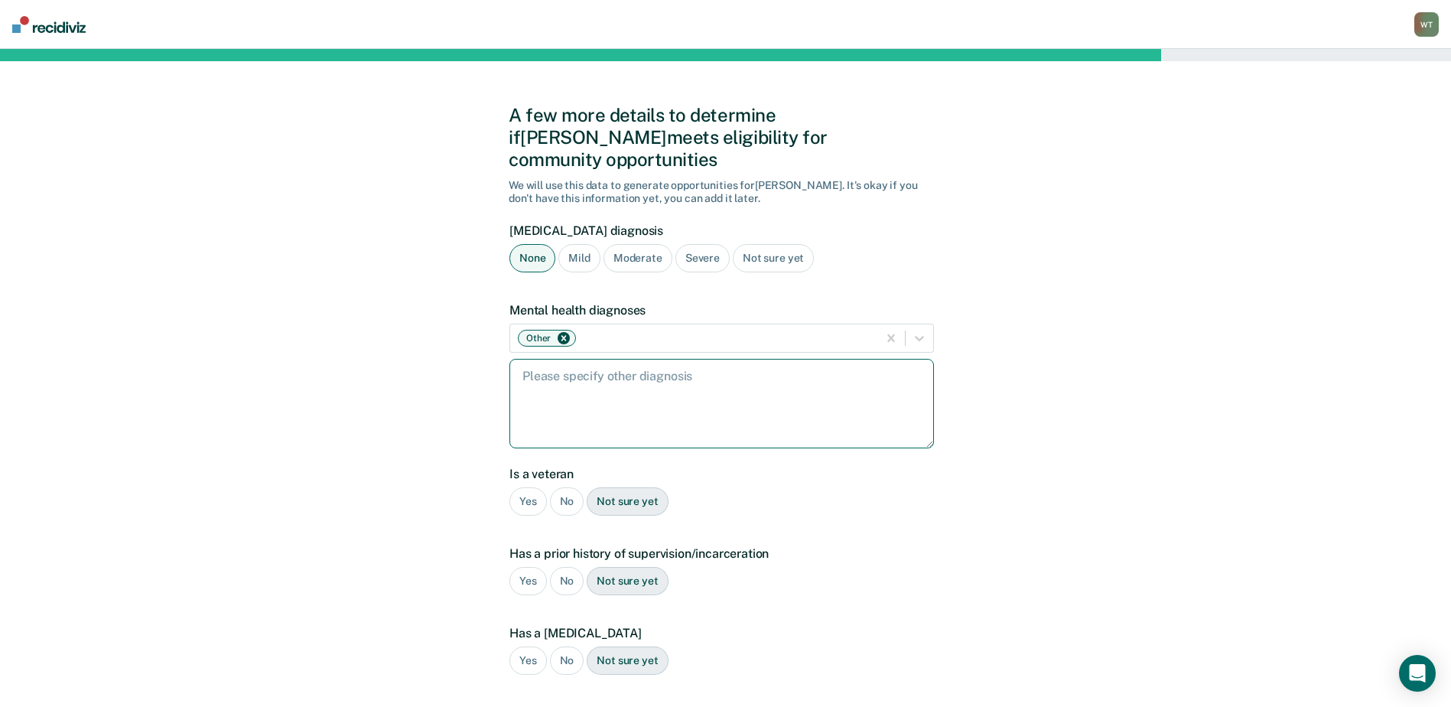
click at [579, 372] on textarea at bounding box center [721, 403] width 424 height 89
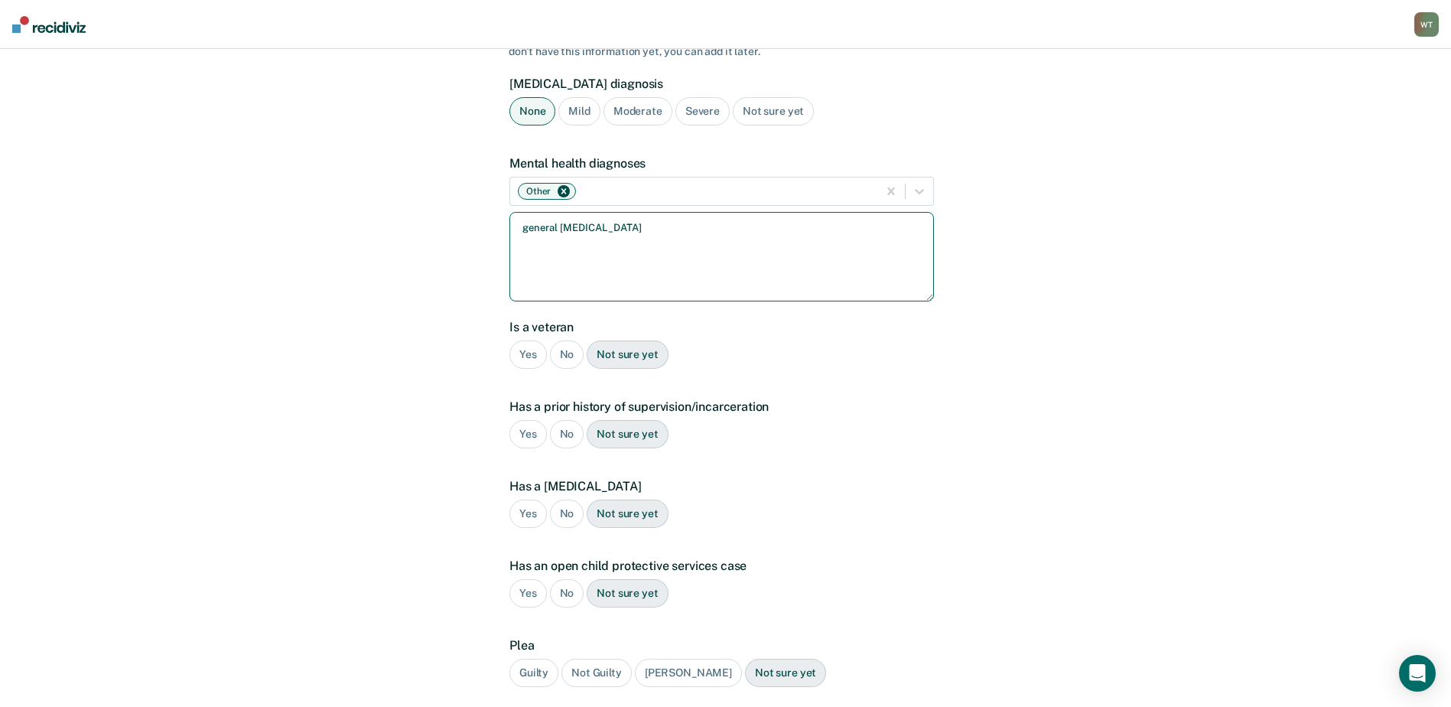
scroll to position [153, 0]
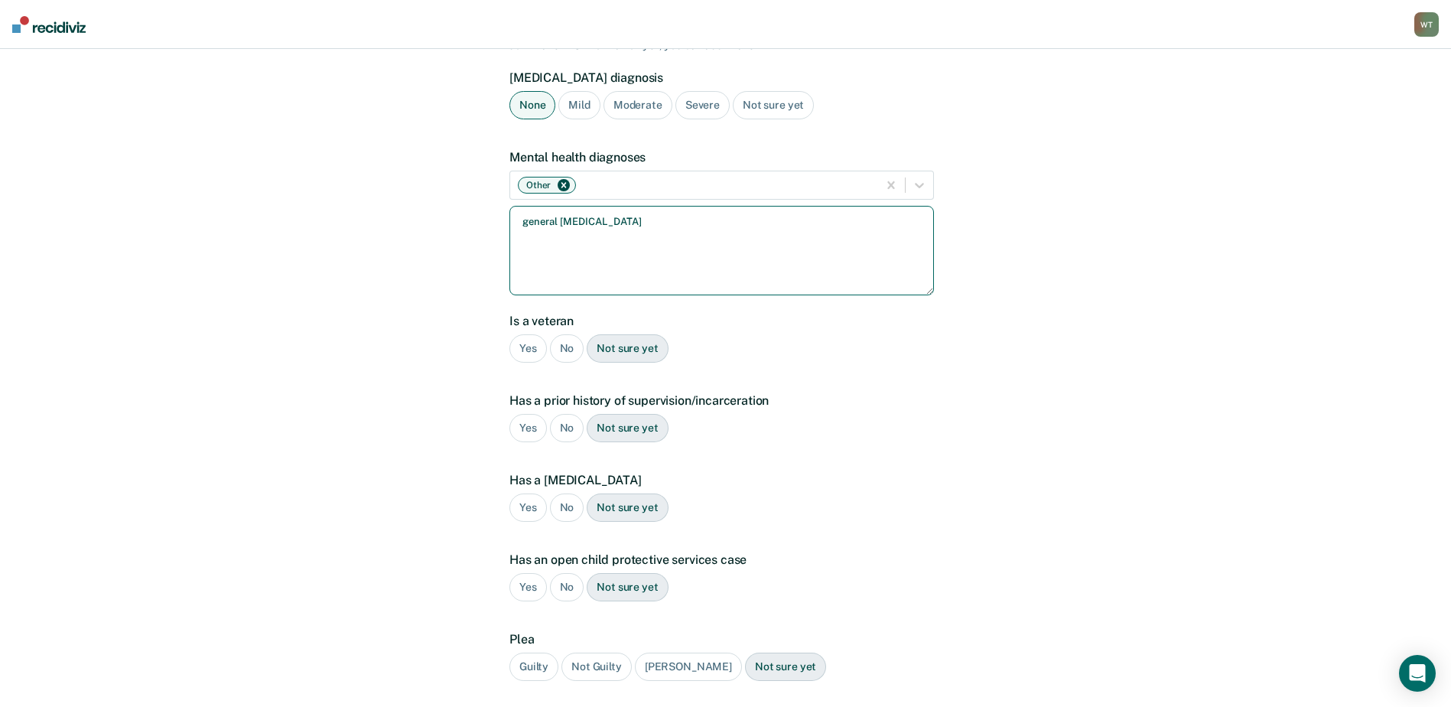
type textarea "general [MEDICAL_DATA]"
click at [570, 334] on div "No" at bounding box center [567, 348] width 34 height 28
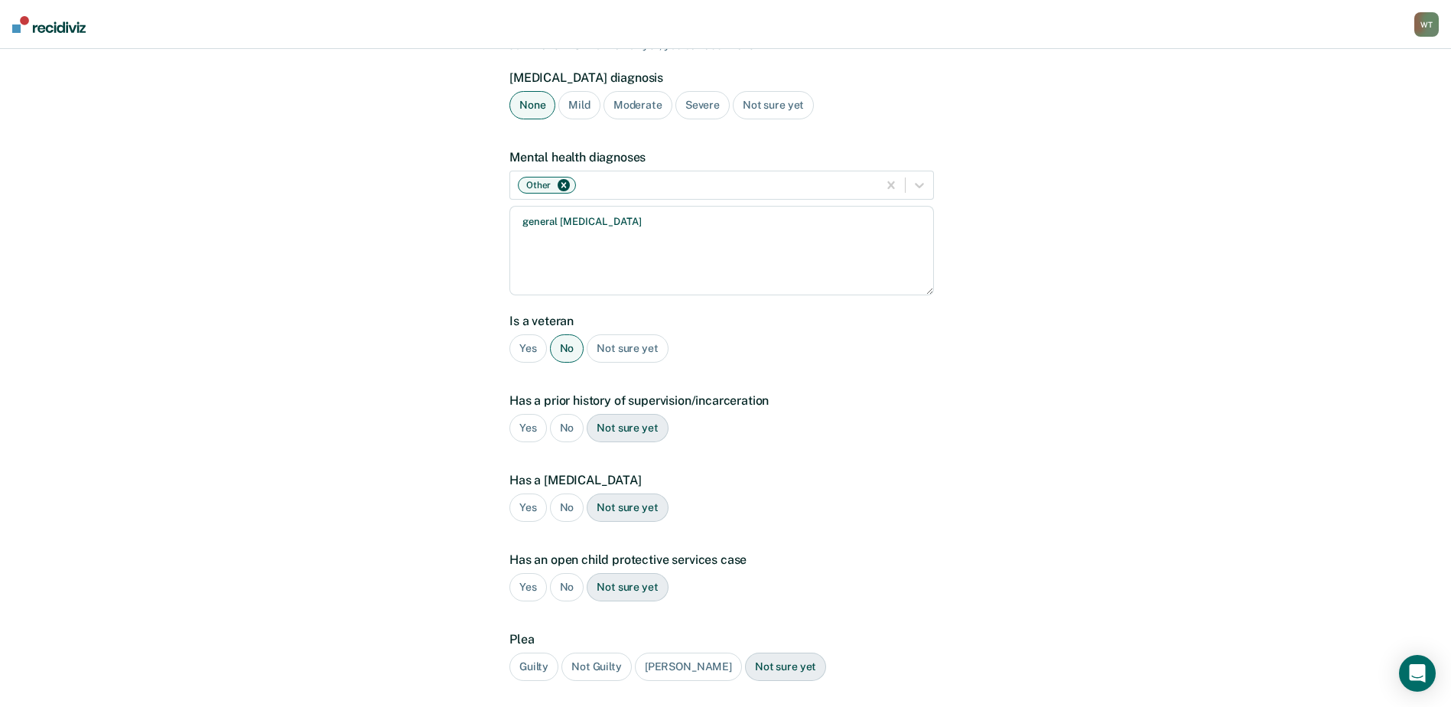
drag, startPoint x: 565, startPoint y: 402, endPoint x: 567, endPoint y: 419, distance: 17.0
click at [566, 414] on div "No" at bounding box center [567, 428] width 34 height 28
click at [570, 493] on div "No" at bounding box center [567, 507] width 34 height 28
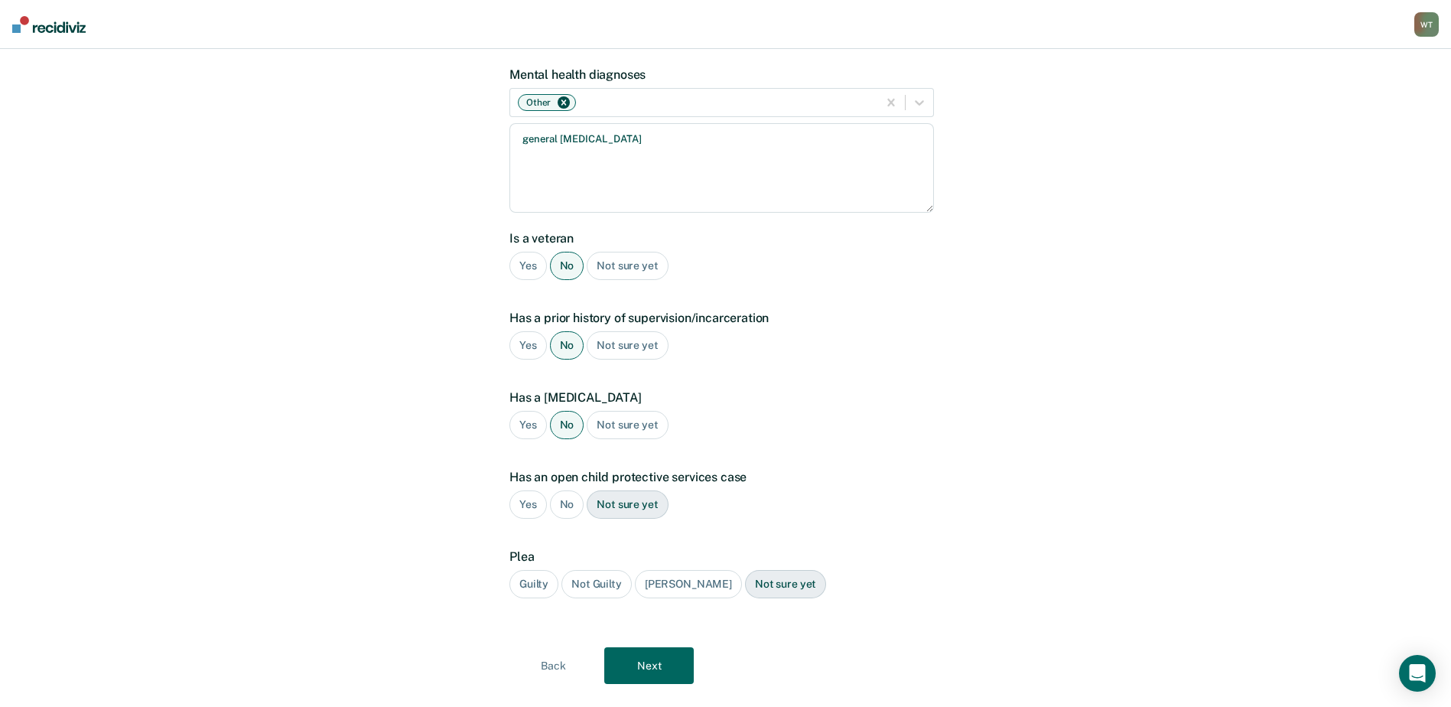
scroll to position [245, 0]
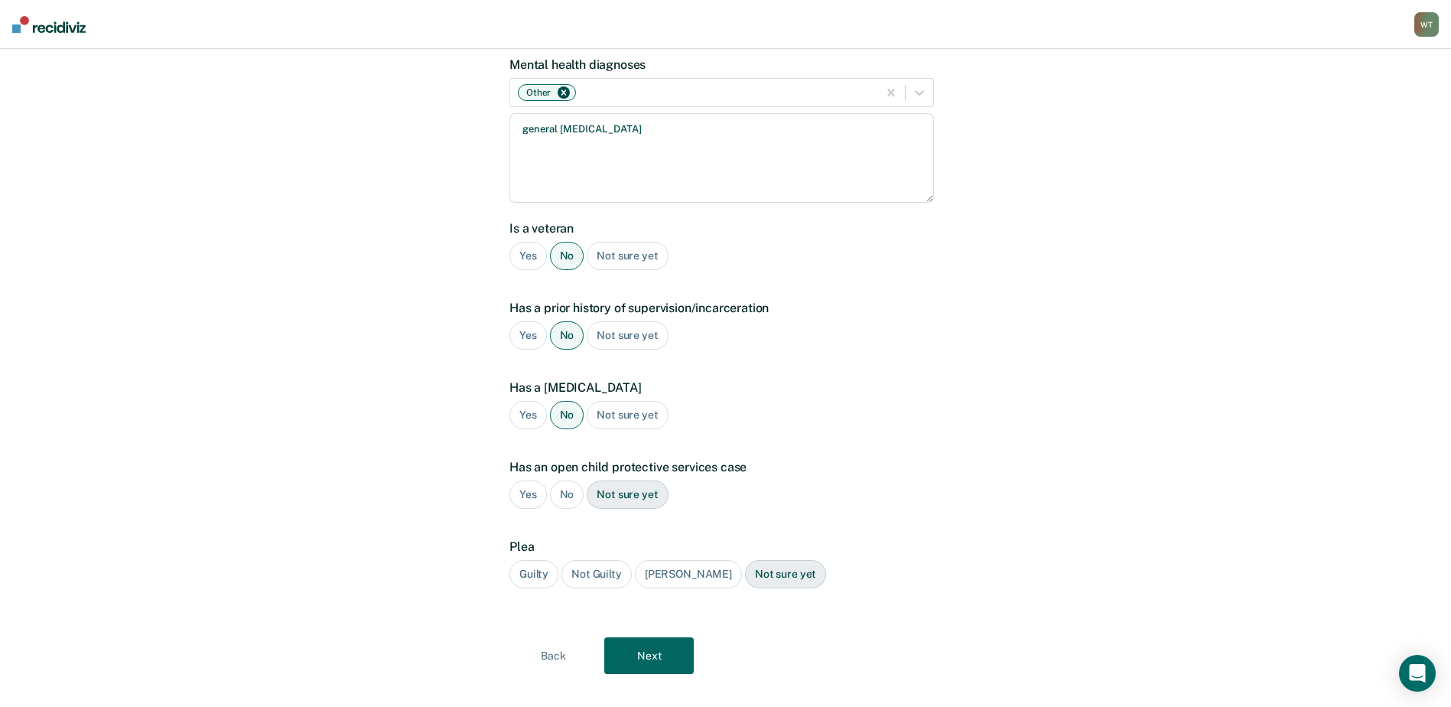
click at [568, 480] on div "No" at bounding box center [567, 494] width 34 height 28
click at [535, 560] on div "Guilty" at bounding box center [533, 574] width 49 height 28
click at [631, 637] on button "Next" at bounding box center [648, 655] width 89 height 37
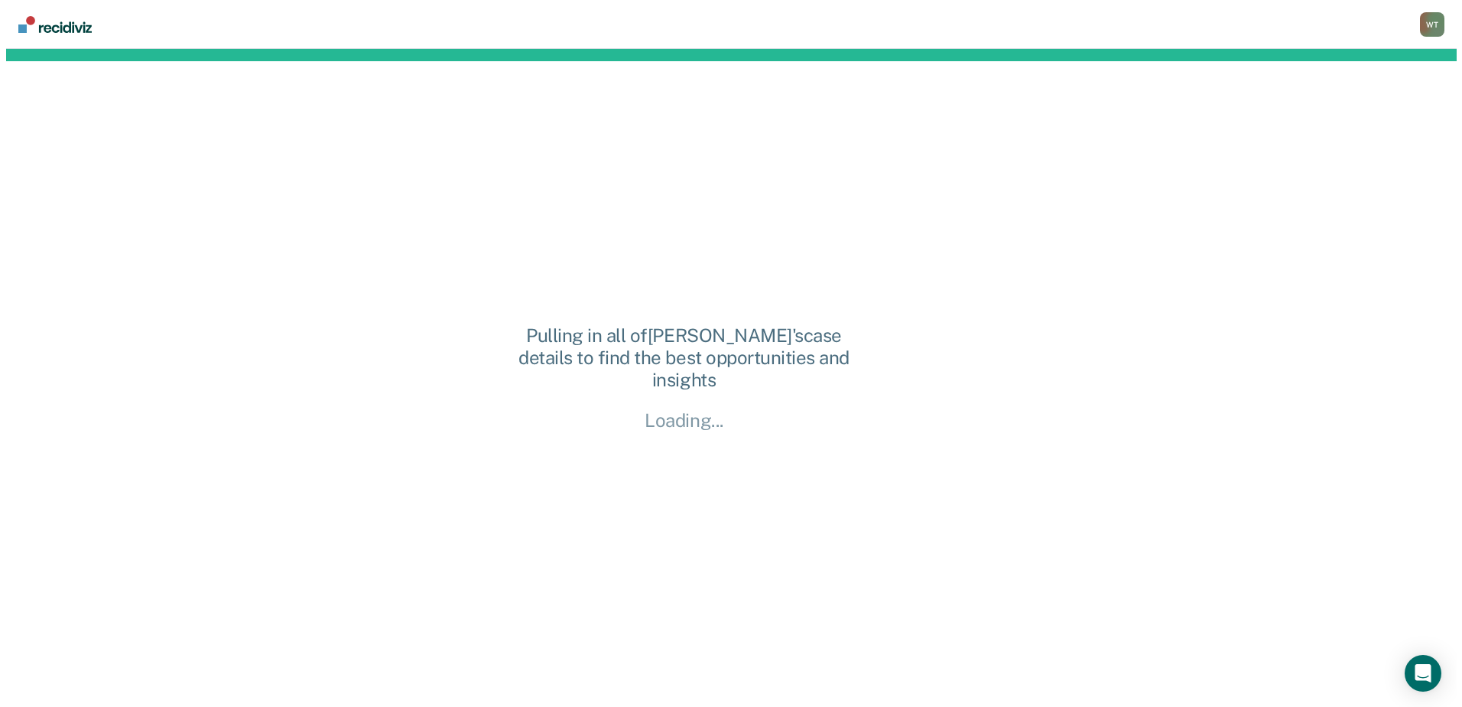
scroll to position [0, 0]
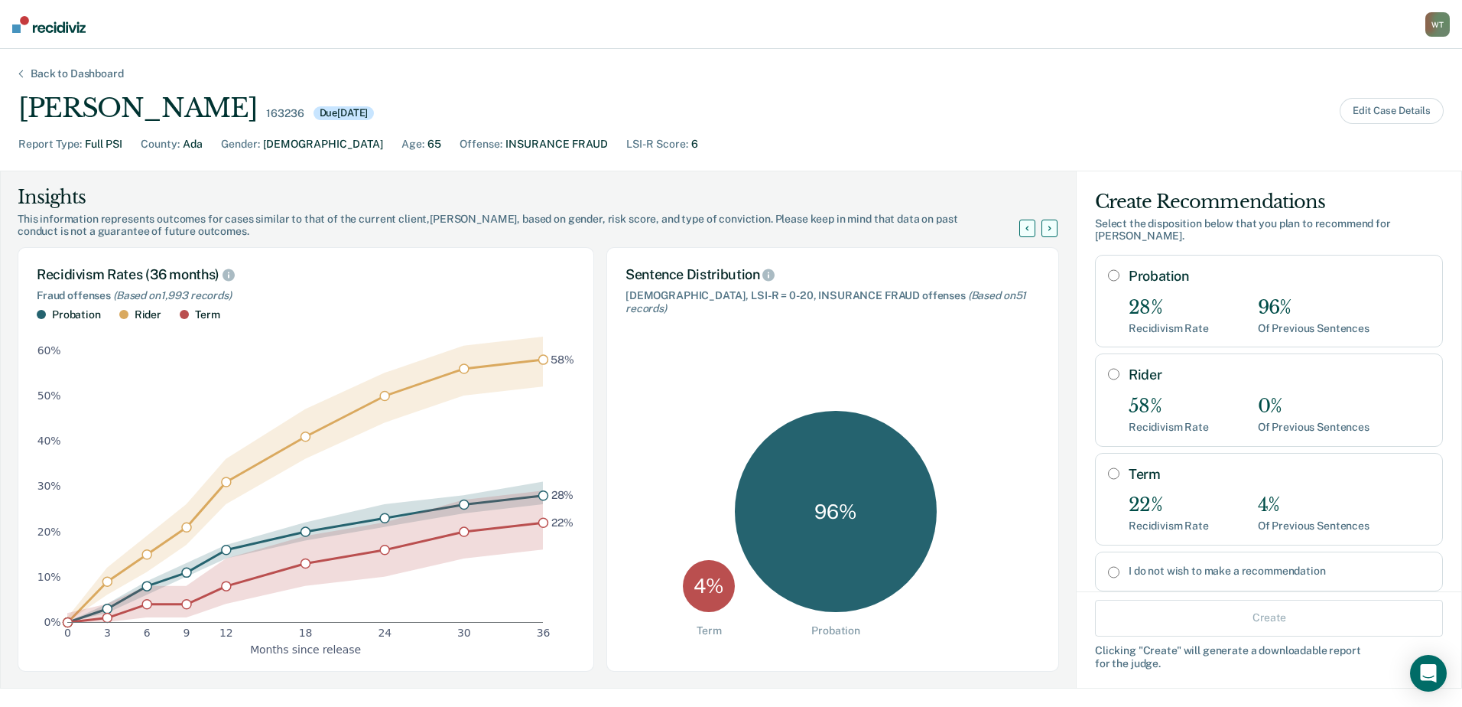
click at [1108, 269] on input "Probation" at bounding box center [1113, 275] width 11 height 12
radio input "true"
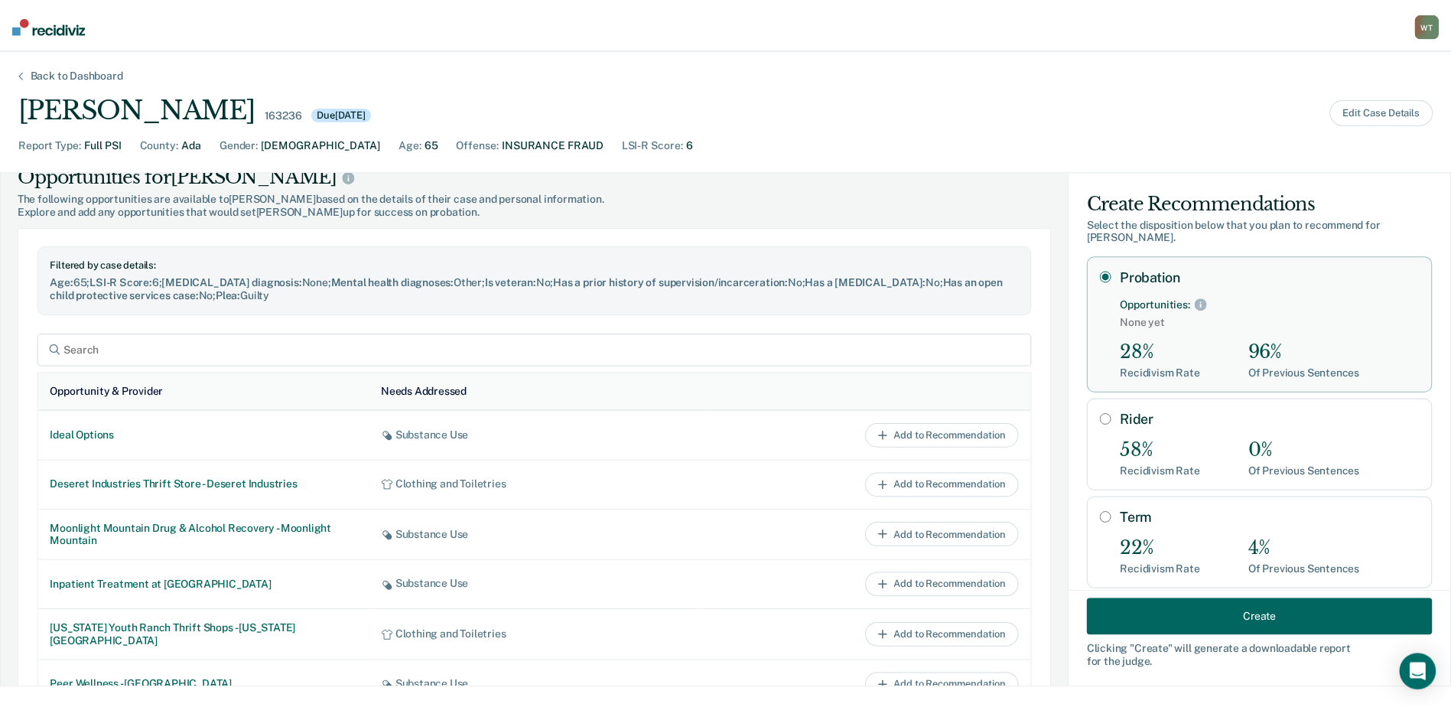
scroll to position [612, 0]
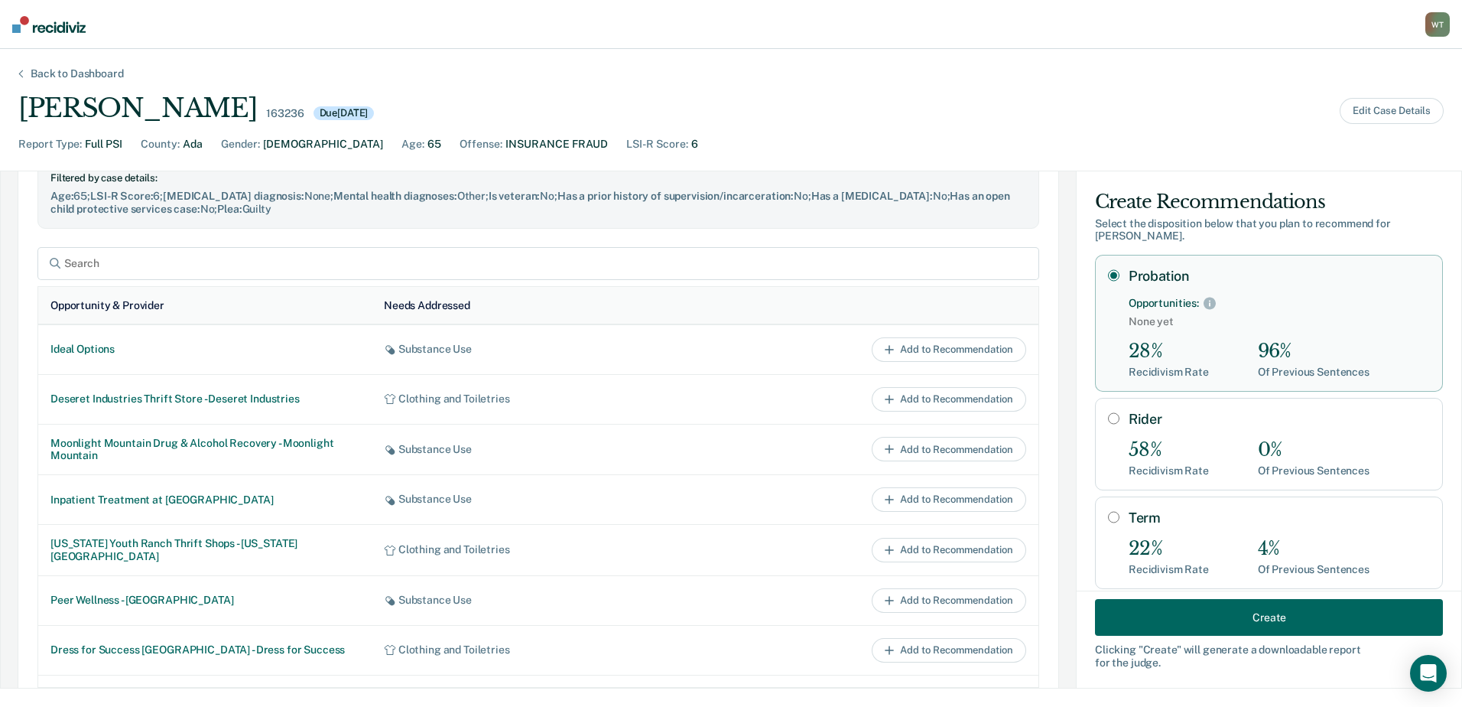
click at [1164, 609] on button "Create" at bounding box center [1269, 617] width 348 height 37
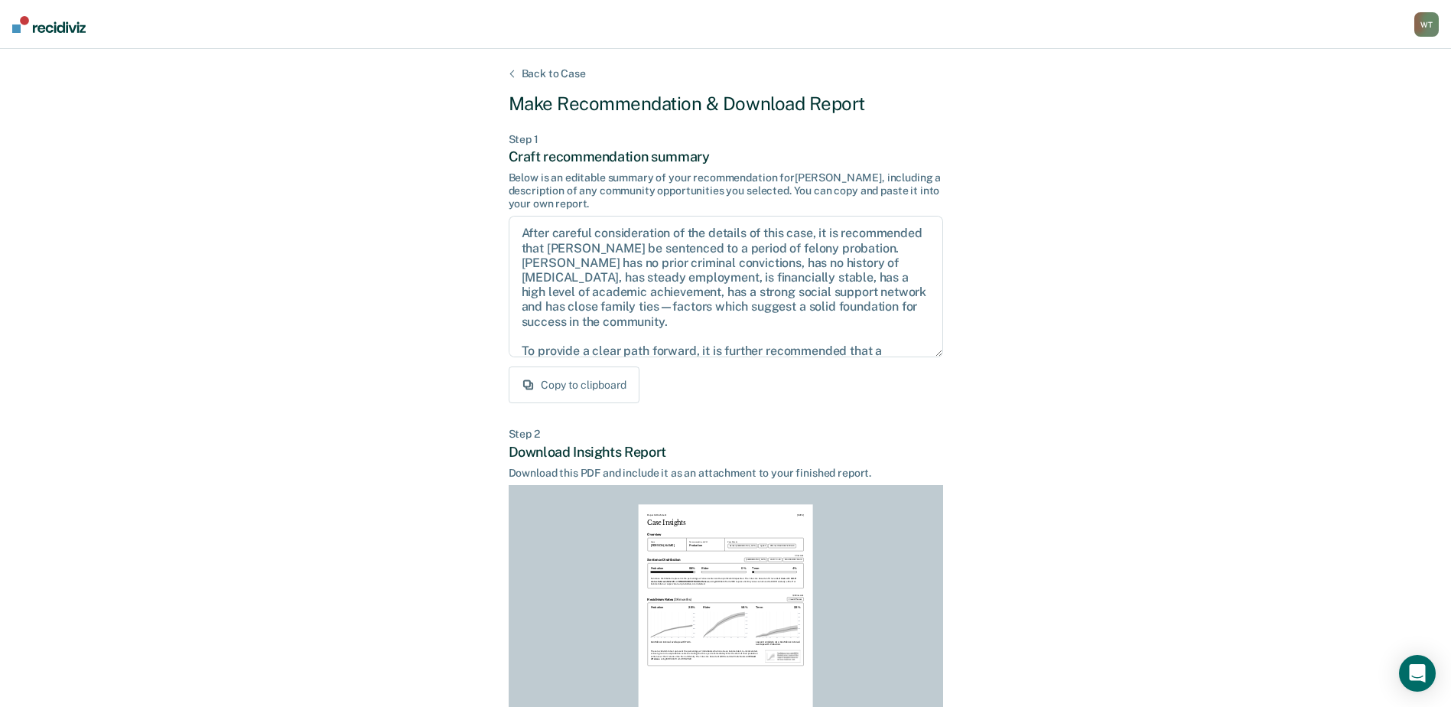
scroll to position [165, 0]
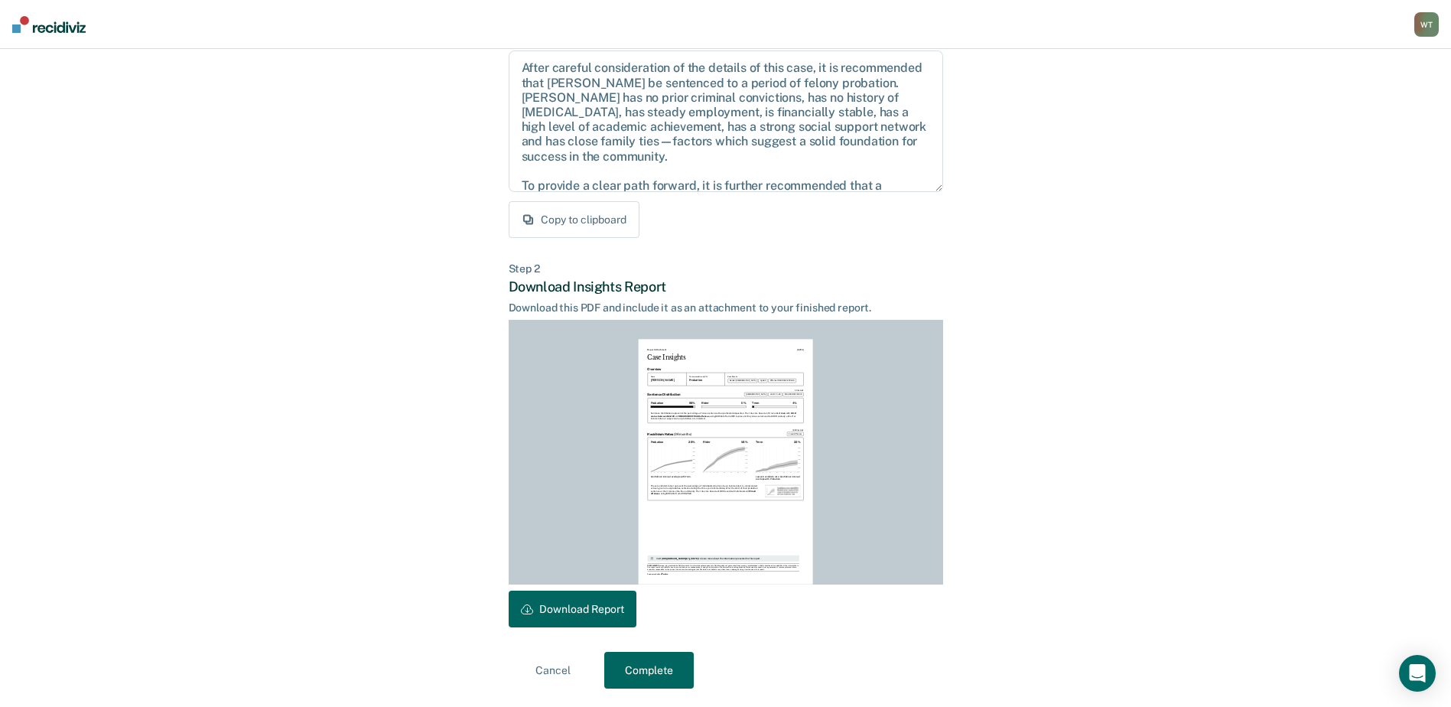
click at [577, 610] on button "Download Report" at bounding box center [573, 608] width 128 height 37
